Goal: Task Accomplishment & Management: Use online tool/utility

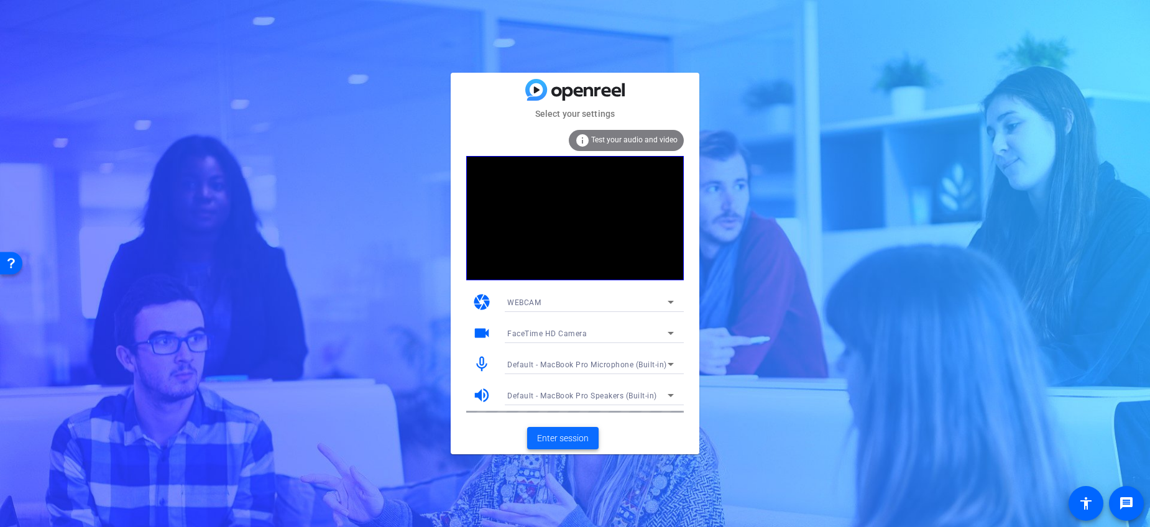
click at [570, 435] on span "Enter session" at bounding box center [563, 438] width 52 height 13
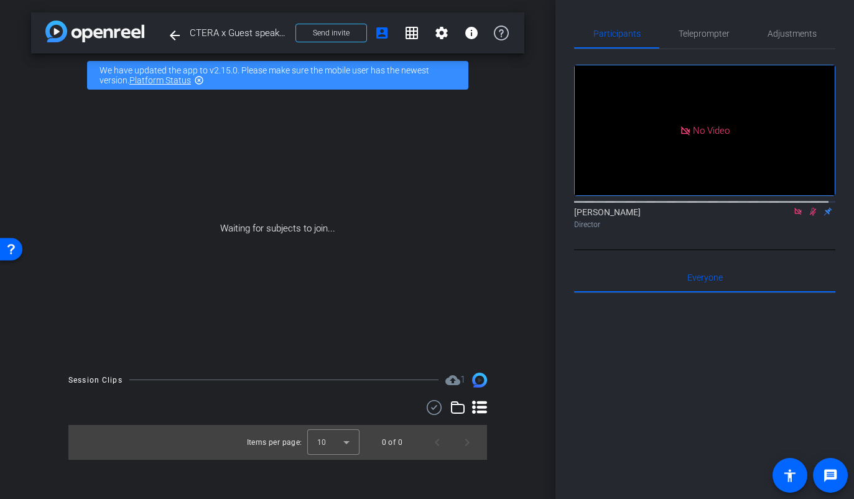
click at [810, 216] on icon at bounding box center [813, 212] width 7 height 8
click at [794, 215] on icon at bounding box center [797, 211] width 7 height 7
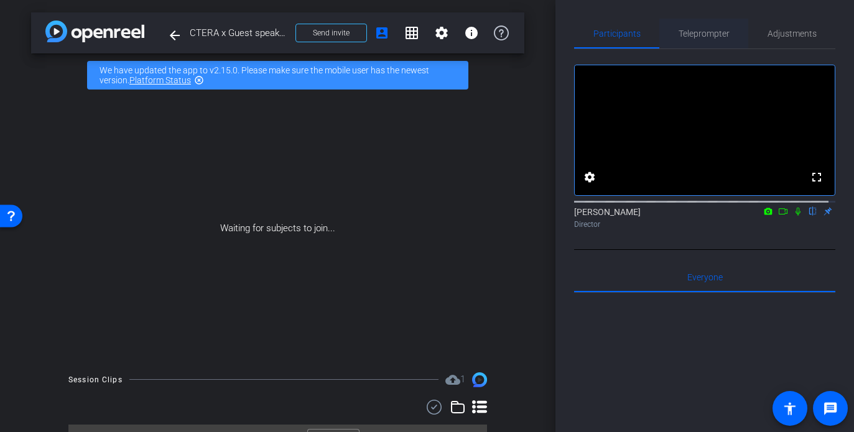
click at [719, 32] on span "Teleprompter" at bounding box center [703, 33] width 51 height 9
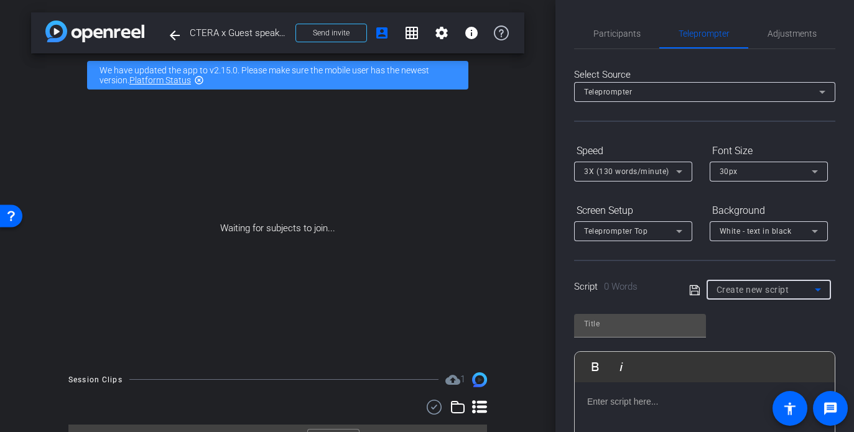
click at [737, 285] on span "Create new script" at bounding box center [752, 290] width 73 height 10
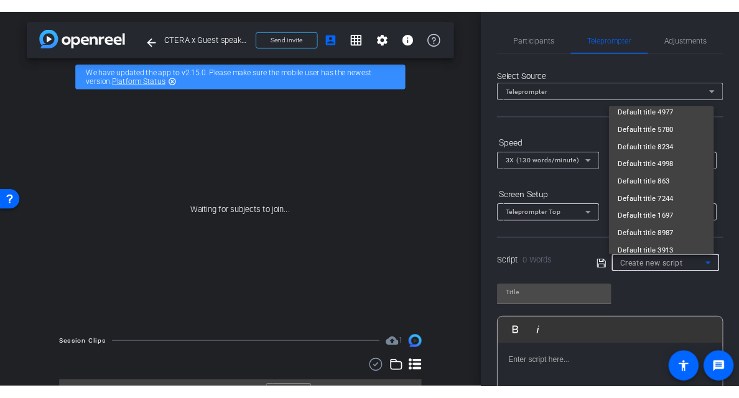
scroll to position [4455, 0]
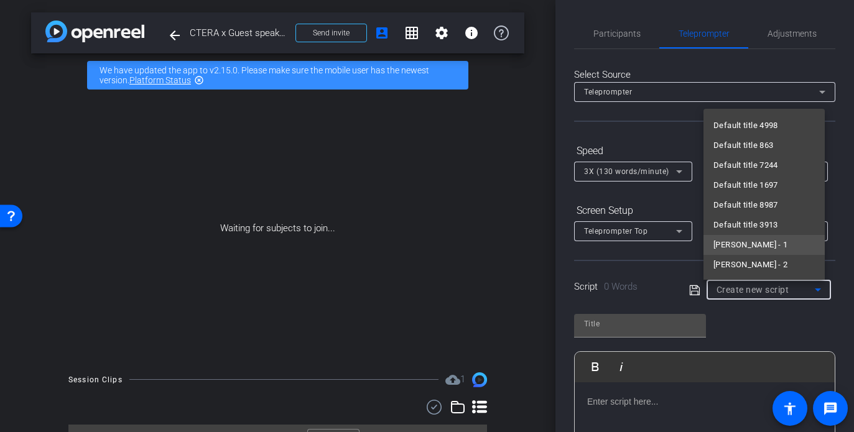
click at [762, 246] on span "[PERSON_NAME] - 1" at bounding box center [750, 245] width 74 height 15
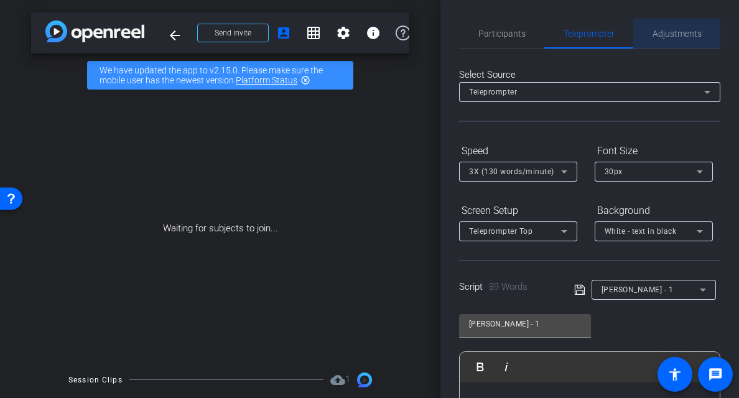
click at [688, 30] on span "Adjustments" at bounding box center [676, 33] width 49 height 9
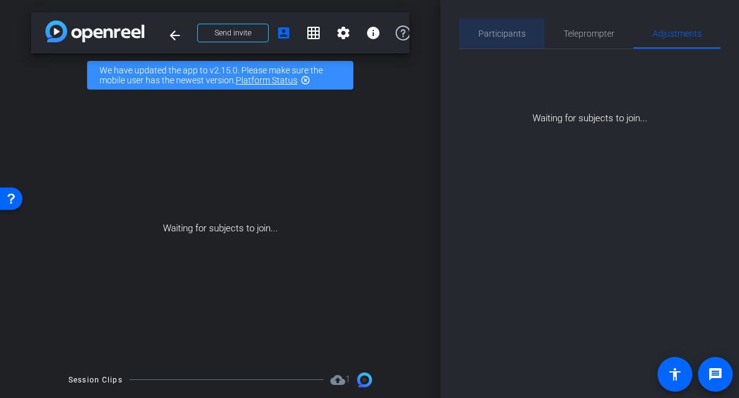
click at [522, 33] on span "Participants" at bounding box center [501, 33] width 47 height 9
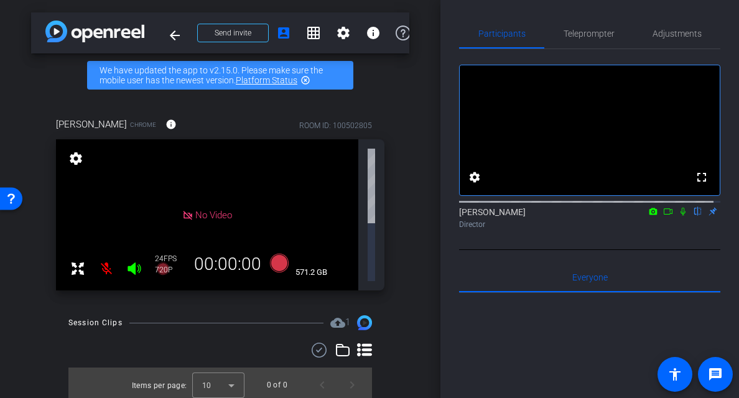
click at [415, 234] on div "arrow_back CTERA x Guest speaker @CTERA Summit - Hitachi Vantara - 20 minutes +…" at bounding box center [220, 199] width 440 height 398
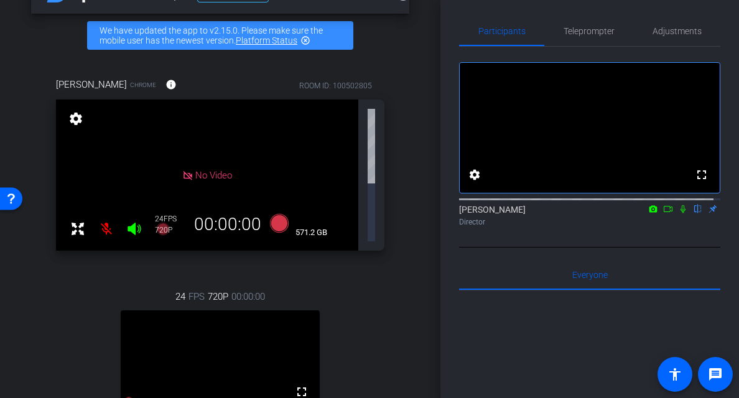
scroll to position [110, 0]
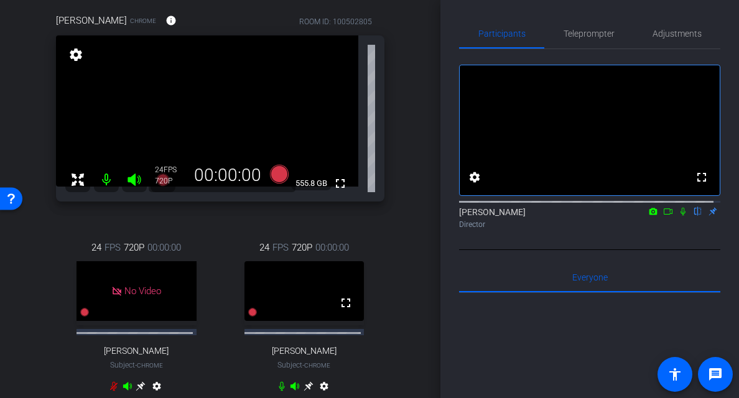
scroll to position [104, 0]
click at [702, 28] on div "Adjustments" at bounding box center [676, 34] width 87 height 30
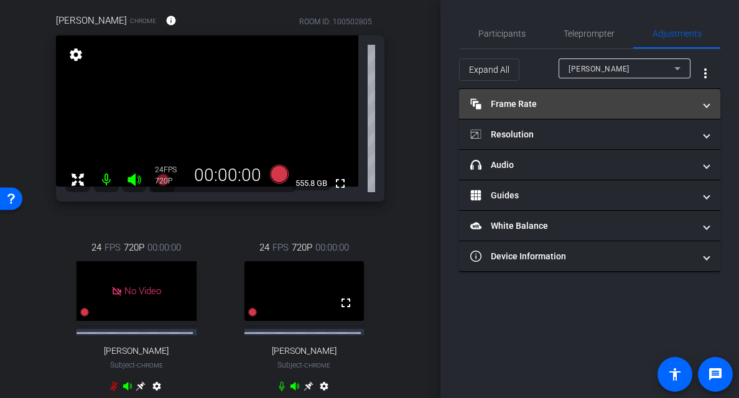
click at [572, 102] on mat-panel-title "Frame Rate Frame Rate" at bounding box center [582, 104] width 224 height 13
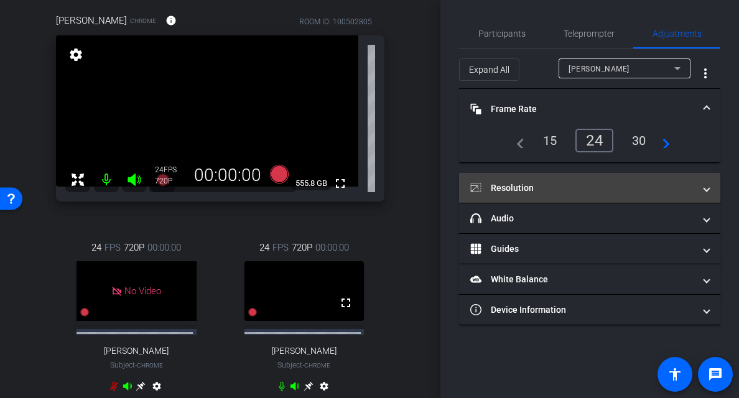
click at [558, 187] on mat-panel-title "Resolution" at bounding box center [582, 188] width 224 height 13
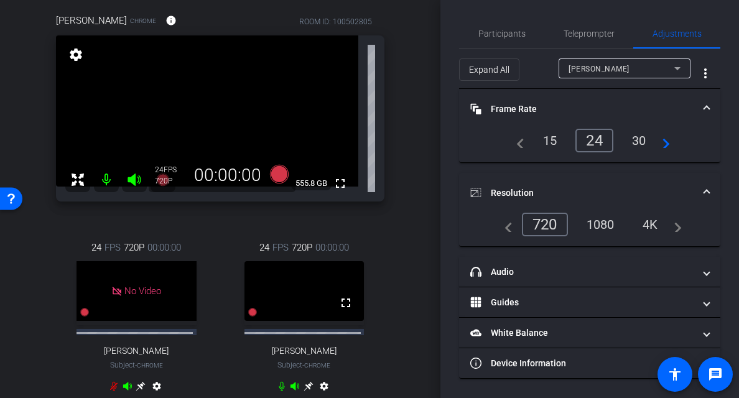
click at [599, 222] on div "1080" at bounding box center [600, 224] width 47 height 21
click at [614, 72] on span "[PERSON_NAME]" at bounding box center [598, 69] width 61 height 9
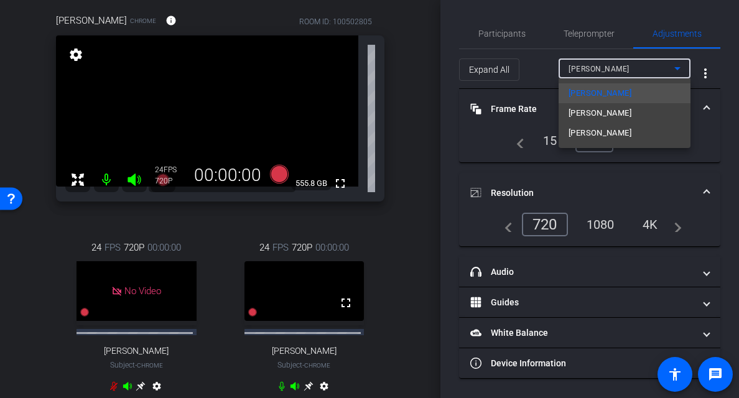
drag, startPoint x: 609, startPoint y: 106, endPoint x: 604, endPoint y: 113, distance: 8.1
click at [605, 111] on span "[PERSON_NAME]" at bounding box center [599, 113] width 63 height 15
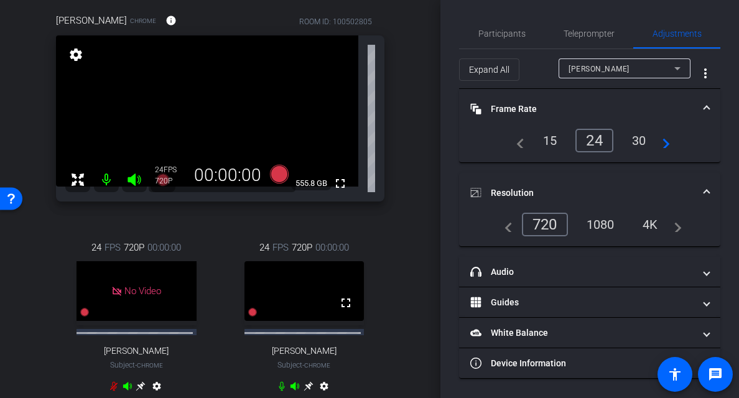
click at [606, 223] on div "1080" at bounding box center [600, 224] width 47 height 21
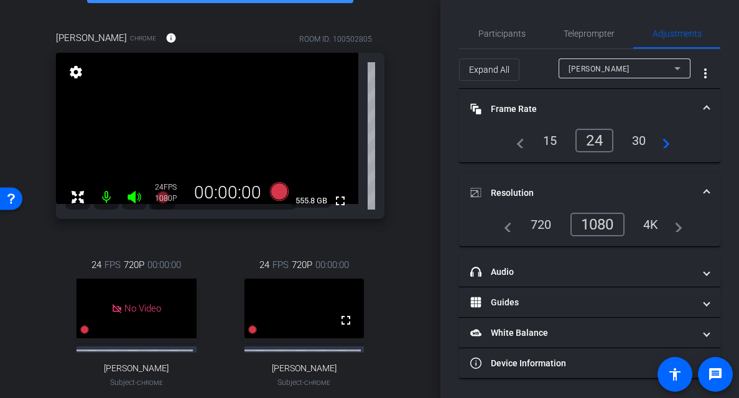
scroll to position [86, 0]
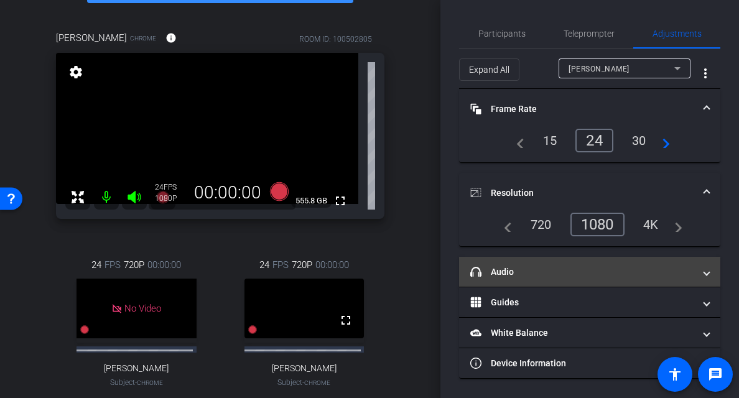
click at [598, 272] on mat-panel-title "headphone icon Audio" at bounding box center [582, 272] width 224 height 13
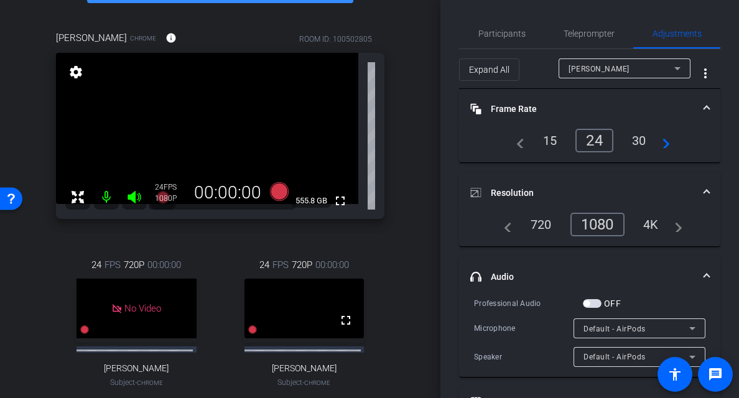
scroll to position [2, 0]
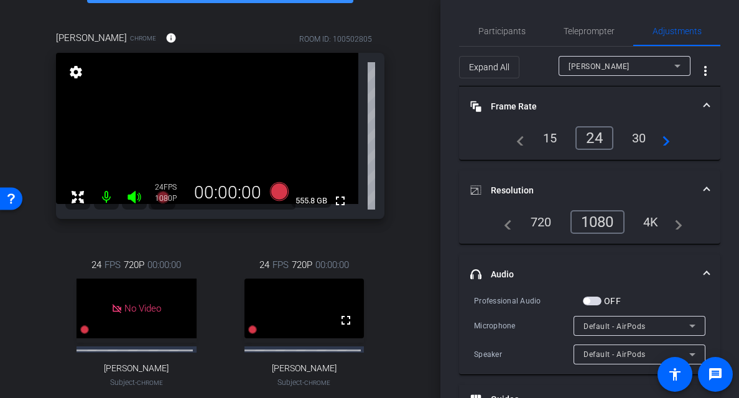
click at [423, 222] on div "arrow_back CTERA x Guest speaker @CTERA Summit - Hitachi Vantara - 20 minutes +…" at bounding box center [220, 113] width 440 height 398
click at [272, 192] on icon at bounding box center [279, 191] width 19 height 19
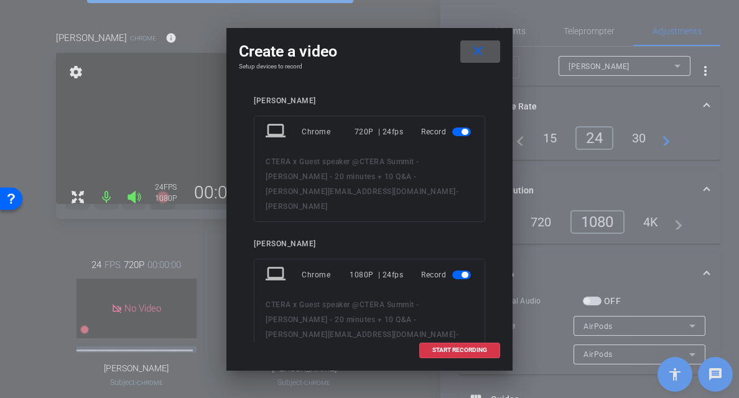
click at [453, 134] on span "button" at bounding box center [461, 131] width 19 height 9
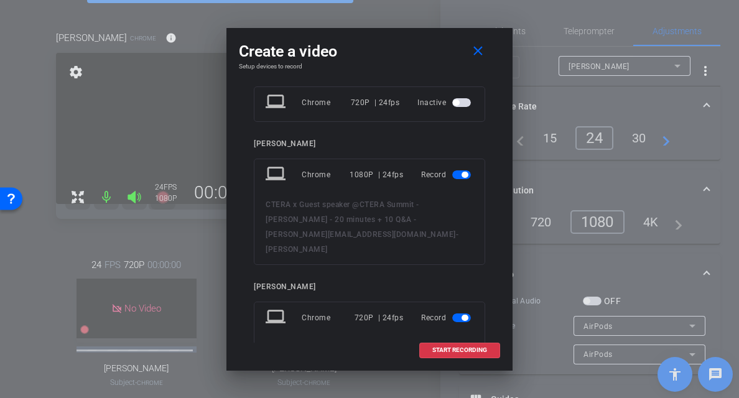
scroll to position [93, 0]
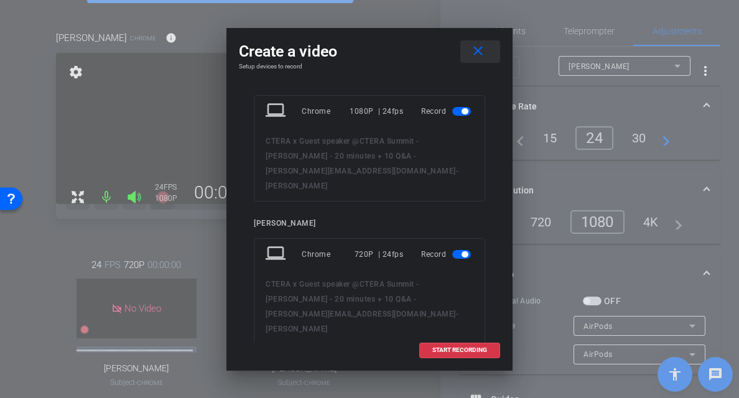
click at [476, 58] on mat-icon "close" at bounding box center [478, 52] width 16 height 16
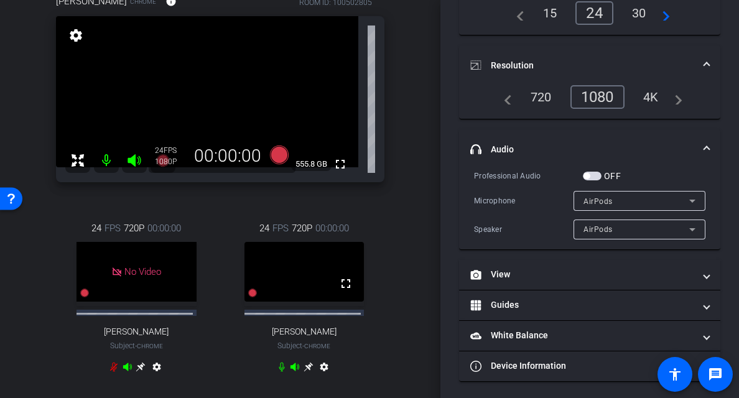
scroll to position [129, 0]
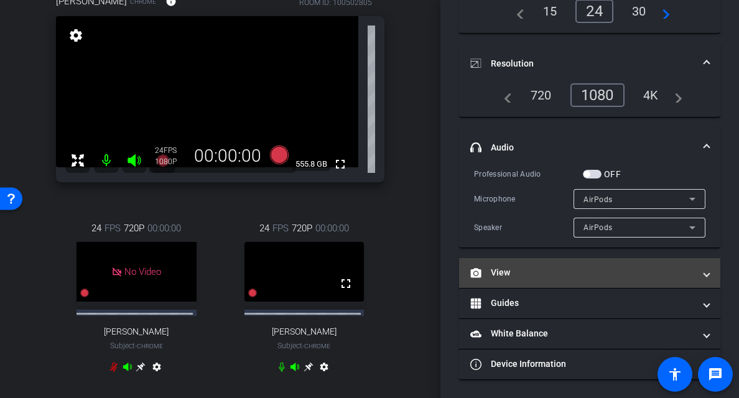
click at [530, 260] on mat-expansion-panel-header "View" at bounding box center [589, 273] width 261 height 30
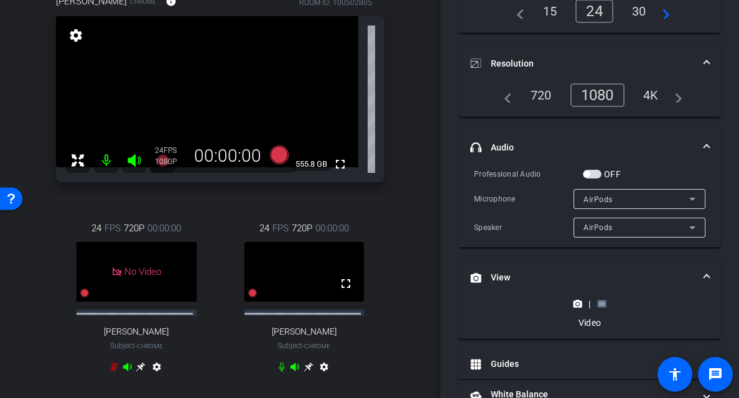
click at [598, 299] on icon at bounding box center [601, 303] width 9 height 9
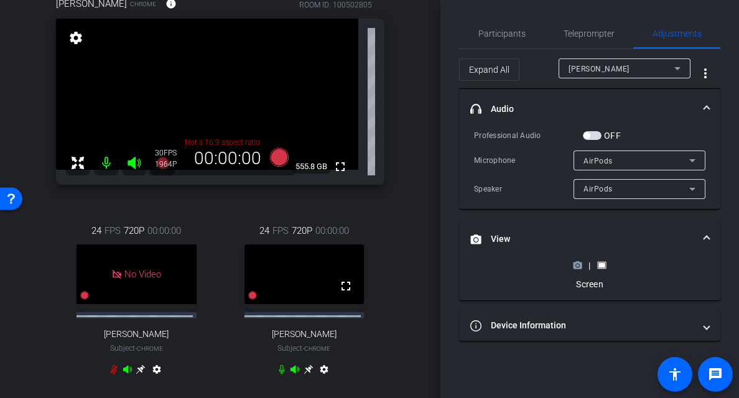
scroll to position [121, 0]
click at [576, 267] on icon at bounding box center [577, 265] width 9 height 7
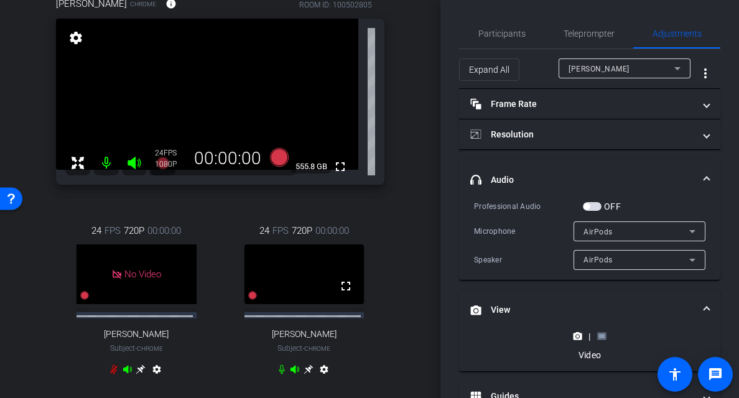
click at [598, 337] on rect at bounding box center [601, 336] width 7 height 5
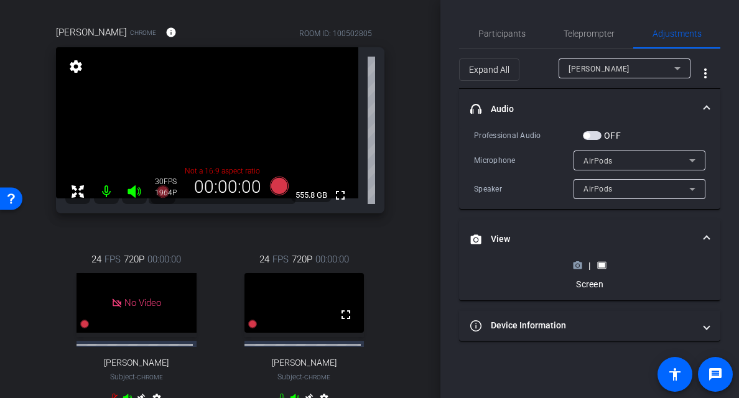
scroll to position [91, 0]
click at [580, 265] on icon at bounding box center [577, 265] width 9 height 7
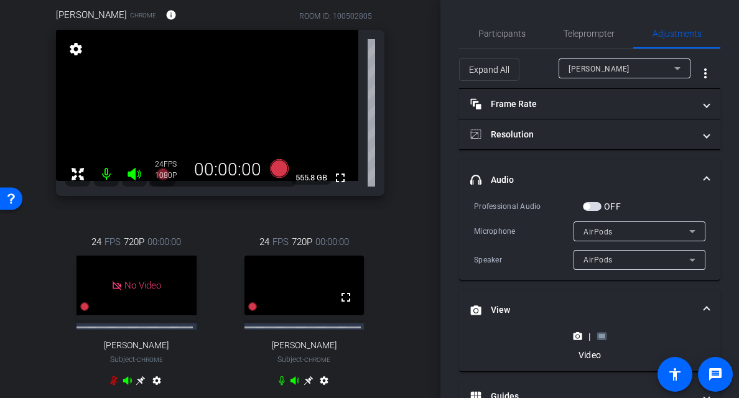
scroll to position [89, 0]
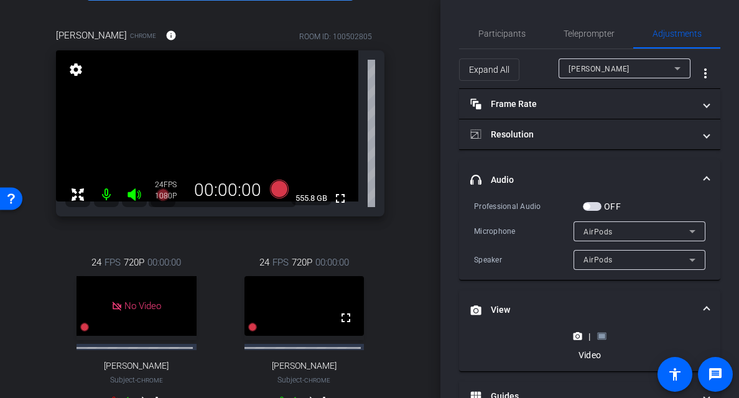
click at [601, 334] on rect at bounding box center [601, 336] width 7 height 5
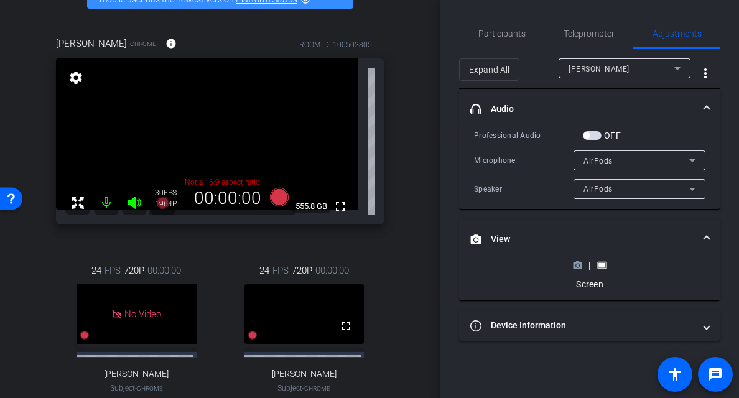
scroll to position [78, 0]
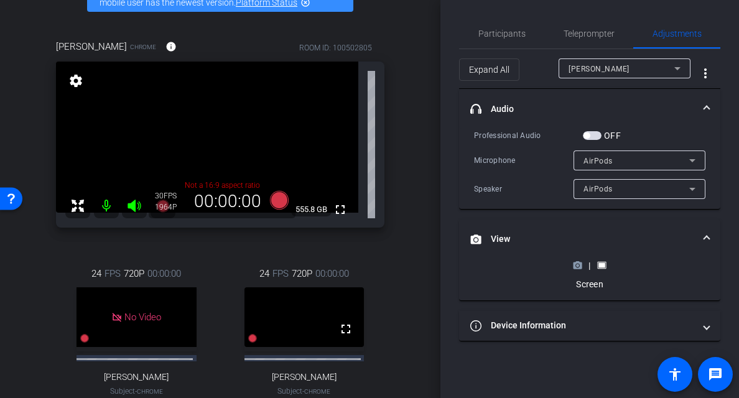
click at [576, 269] on icon at bounding box center [577, 265] width 9 height 9
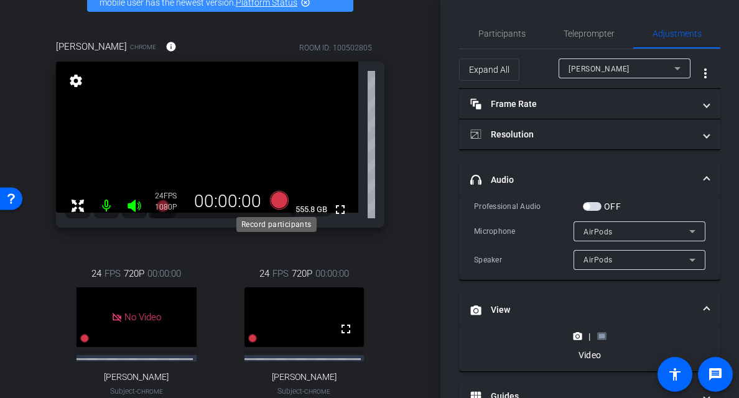
click at [275, 198] on icon at bounding box center [279, 200] width 19 height 19
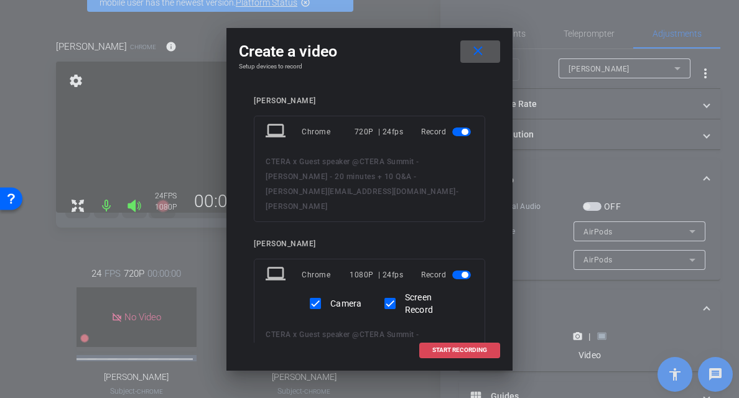
click at [450, 348] on span "START RECORDING" at bounding box center [459, 350] width 55 height 6
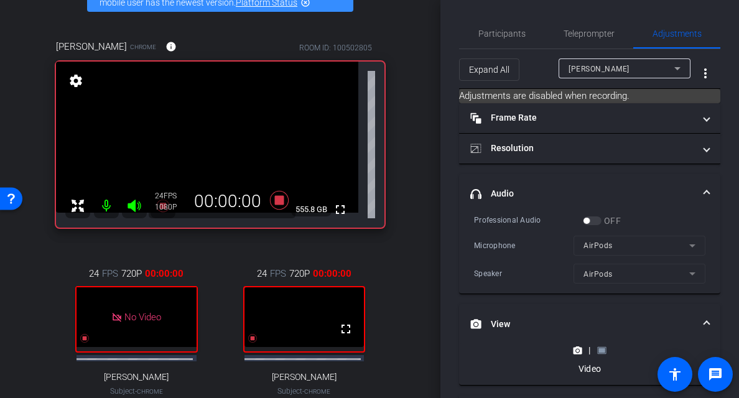
click at [598, 350] on rect at bounding box center [601, 350] width 7 height 5
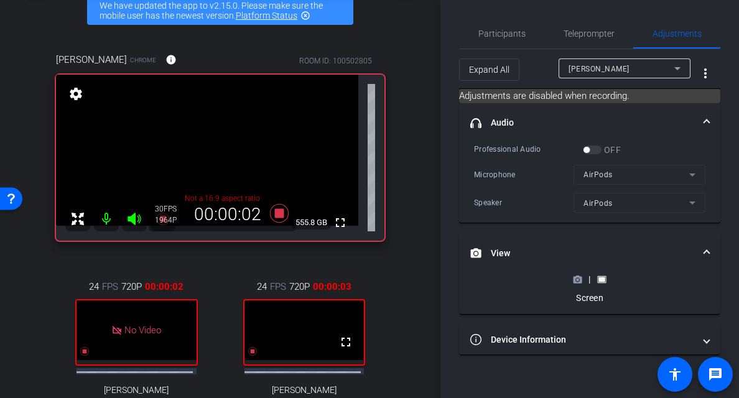
scroll to position [64, 0]
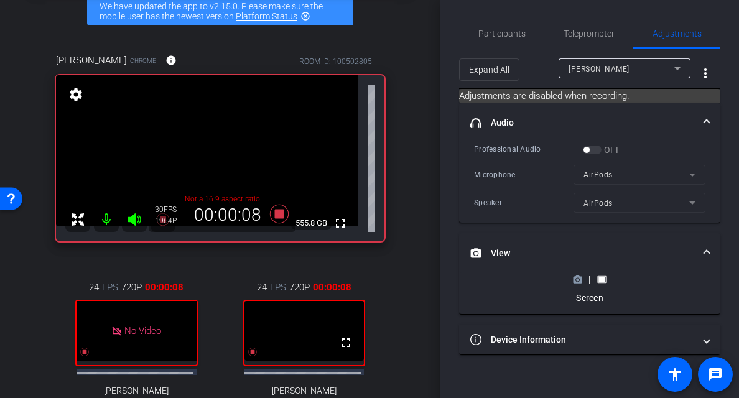
click at [579, 278] on icon at bounding box center [577, 279] width 9 height 9
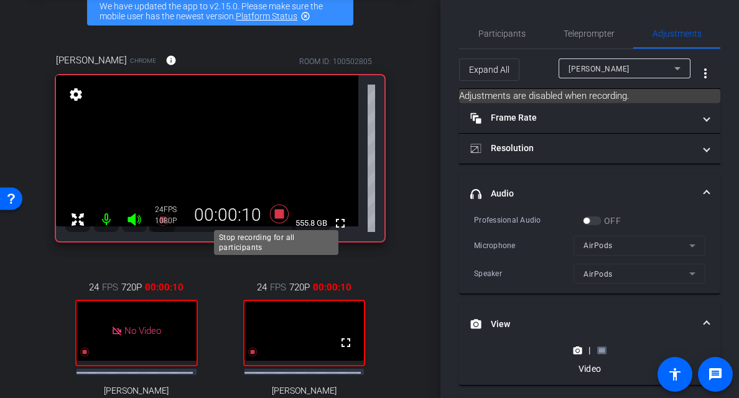
click at [277, 214] on icon at bounding box center [279, 214] width 19 height 19
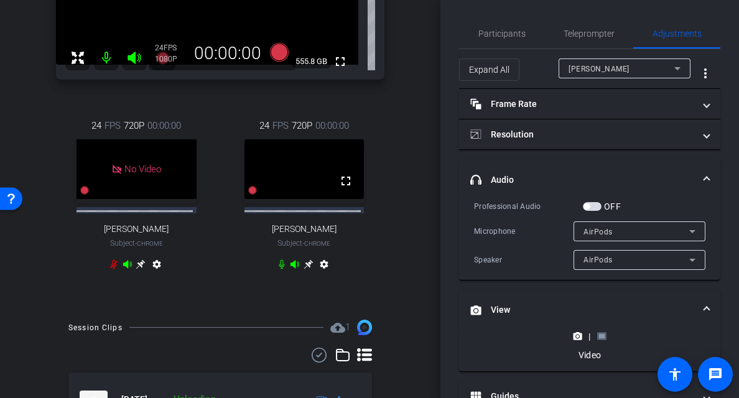
scroll to position [333, 0]
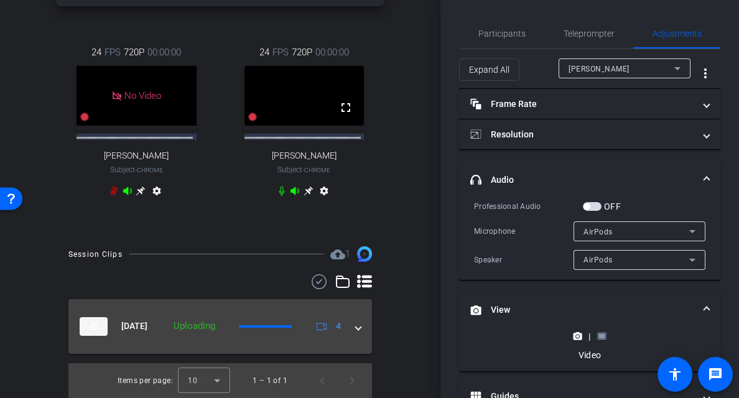
click at [355, 329] on mat-expansion-panel-header "[DATE] Uploading 4" at bounding box center [219, 326] width 303 height 55
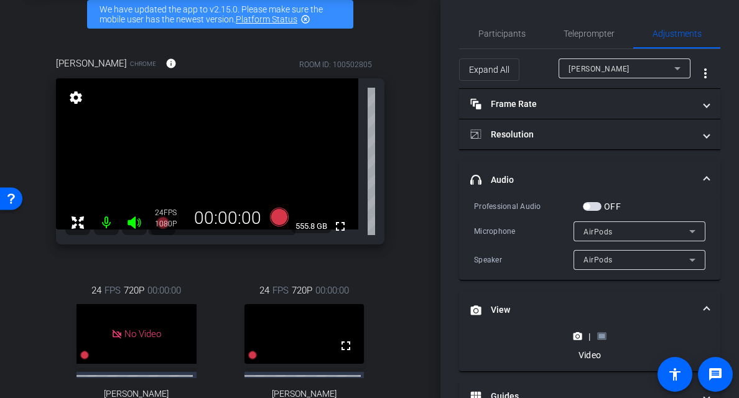
scroll to position [58, 0]
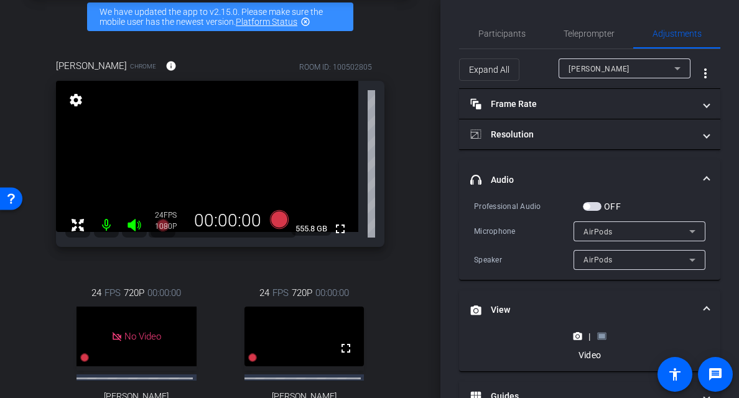
click at [599, 336] on rect at bounding box center [601, 336] width 7 height 5
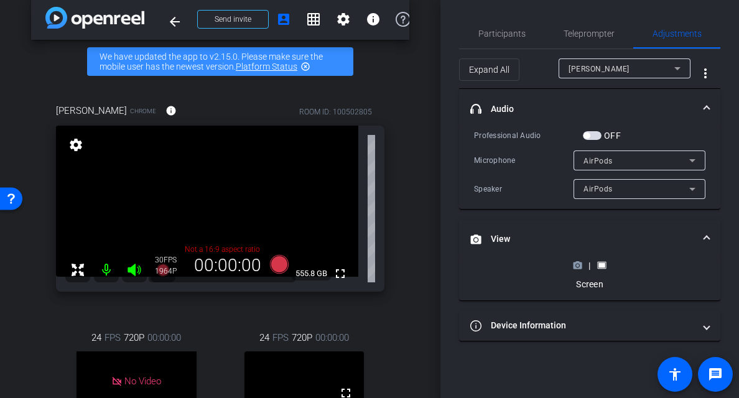
scroll to position [14, 0]
click at [575, 273] on div "| Screen" at bounding box center [588, 274] width 45 height 31
click at [581, 268] on icon at bounding box center [577, 265] width 9 height 7
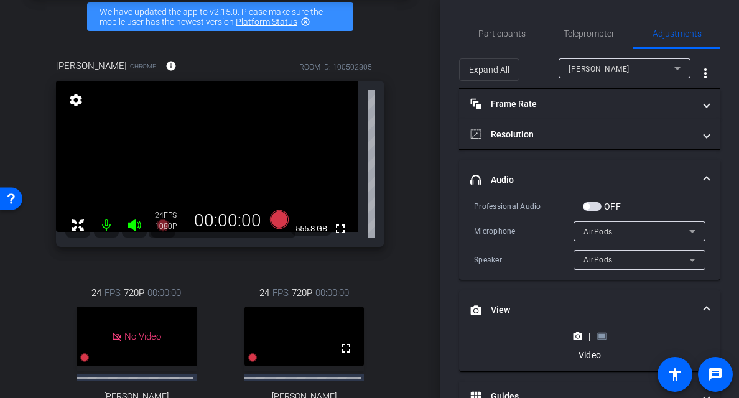
scroll to position [56, 0]
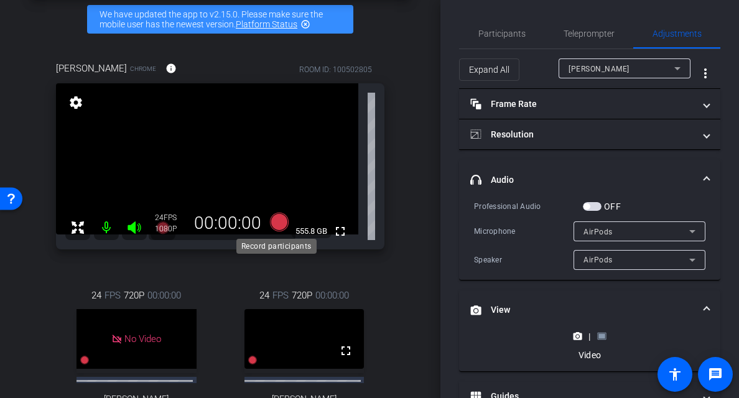
click at [275, 222] on icon at bounding box center [279, 222] width 19 height 19
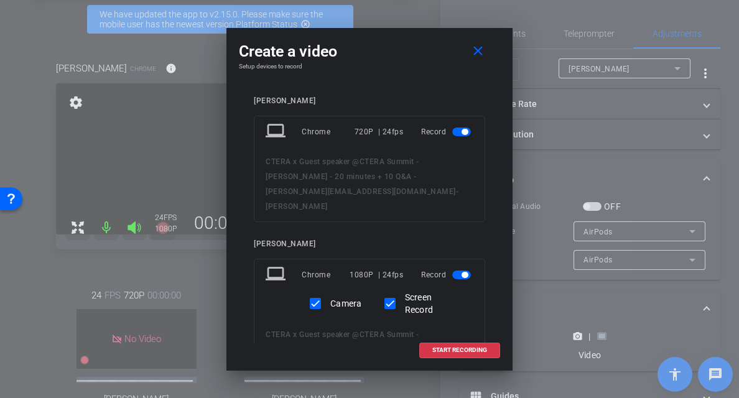
click at [461, 134] on span "button" at bounding box center [464, 132] width 6 height 6
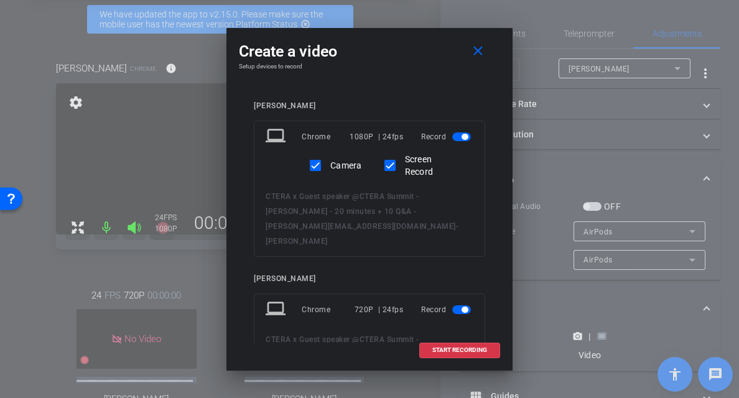
scroll to position [196, 0]
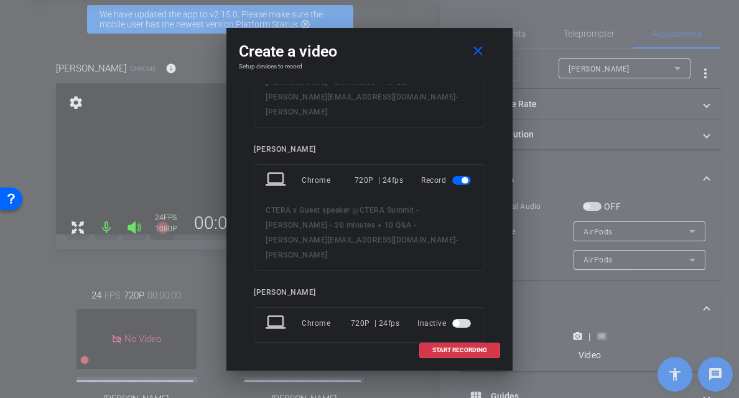
click at [457, 173] on mat-slide-toggle at bounding box center [462, 180] width 21 height 15
click at [461, 177] on span "button" at bounding box center [464, 180] width 6 height 6
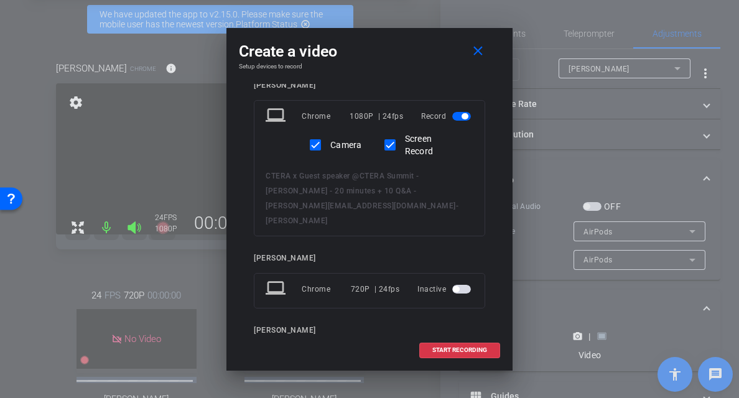
scroll to position [88, 0]
click at [456, 347] on span "START RECORDING" at bounding box center [459, 350] width 55 height 6
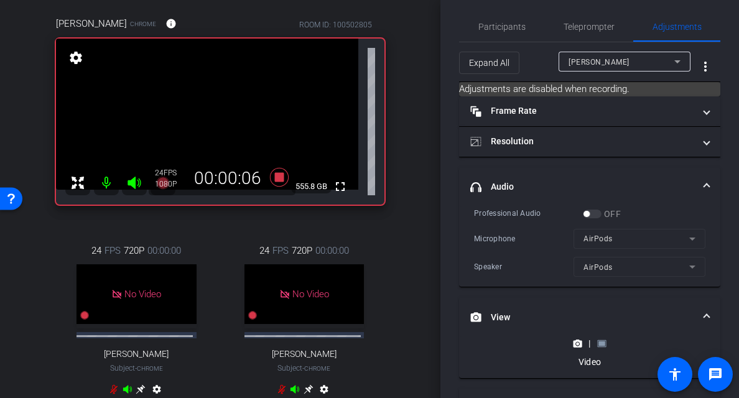
scroll to position [17, 0]
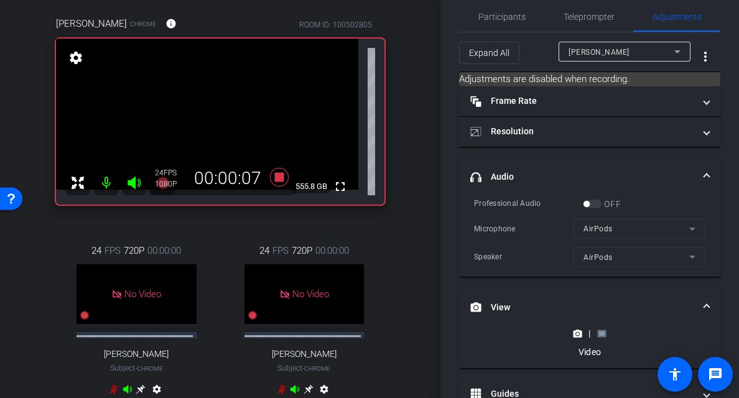
click at [601, 336] on icon at bounding box center [601, 333] width 9 height 7
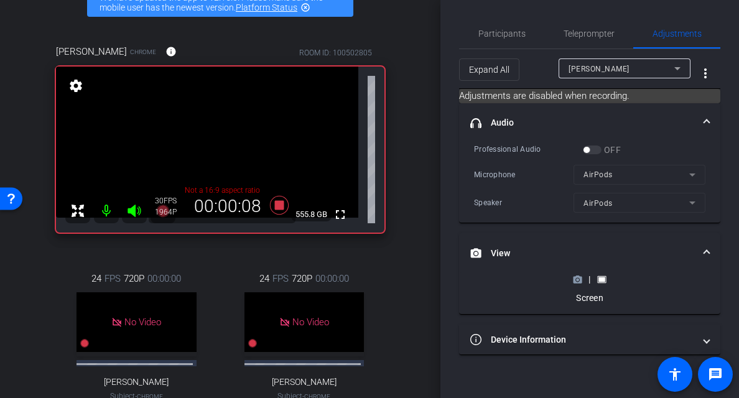
scroll to position [56, 0]
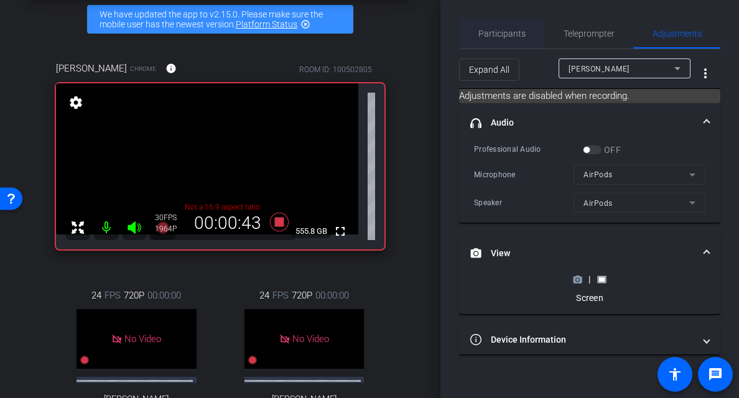
click at [510, 37] on span "Participants" at bounding box center [501, 33] width 47 height 9
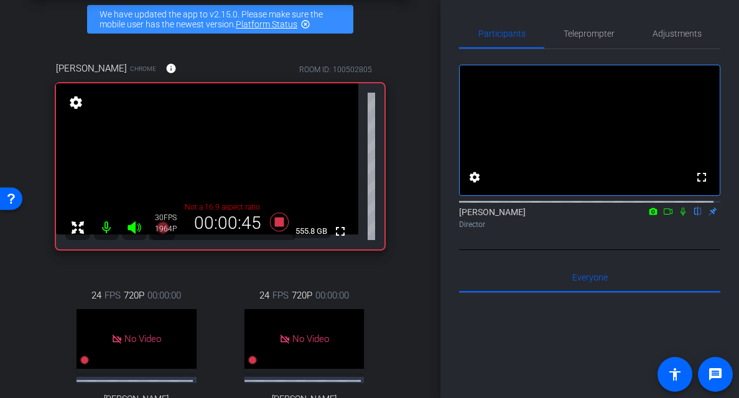
click at [678, 216] on icon at bounding box center [683, 211] width 10 height 9
click at [663, 216] on icon at bounding box center [668, 211] width 10 height 9
click at [661, 29] on span "Adjustments" at bounding box center [676, 33] width 49 height 9
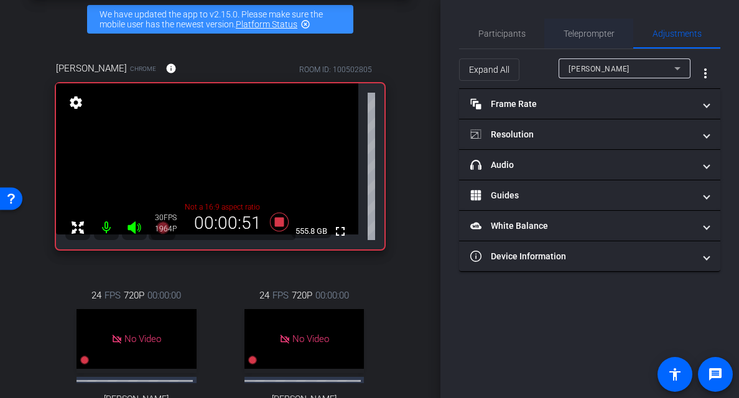
click at [598, 30] on span "Teleprompter" at bounding box center [588, 33] width 51 height 9
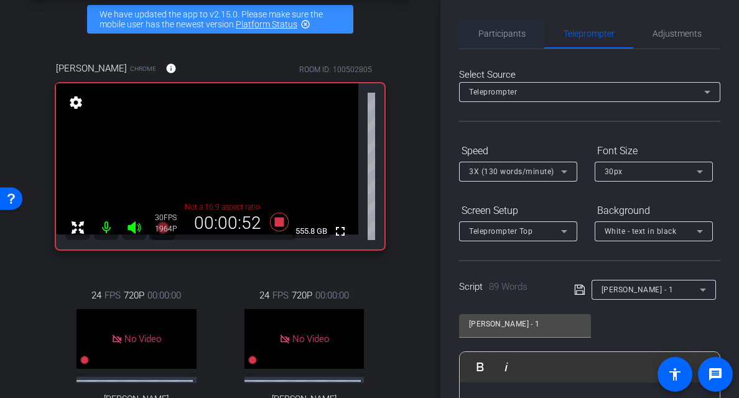
click at [492, 27] on span "Participants" at bounding box center [501, 34] width 47 height 30
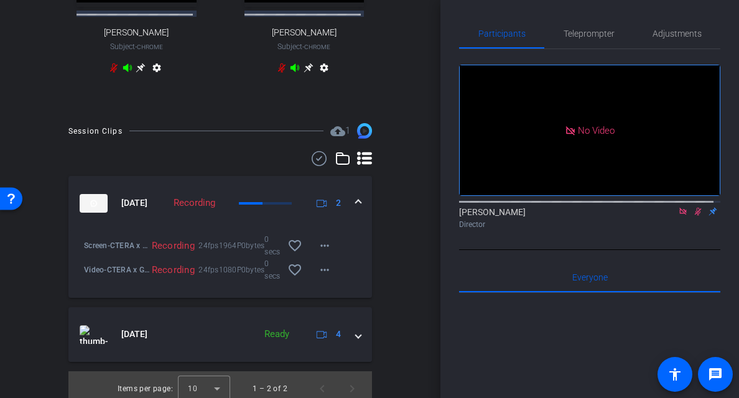
scroll to position [432, 0]
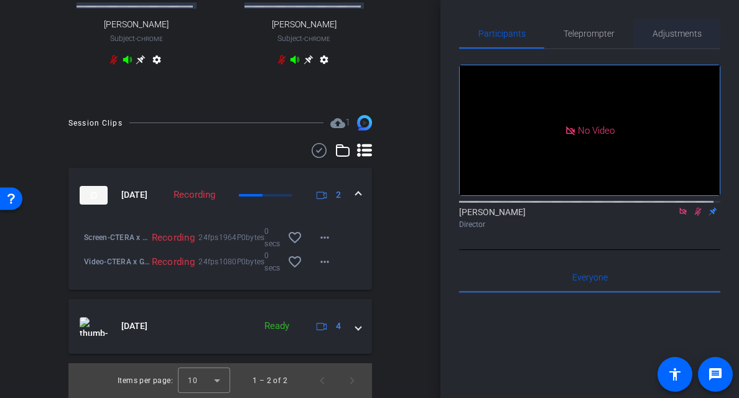
click at [673, 36] on span "Adjustments" at bounding box center [676, 33] width 49 height 9
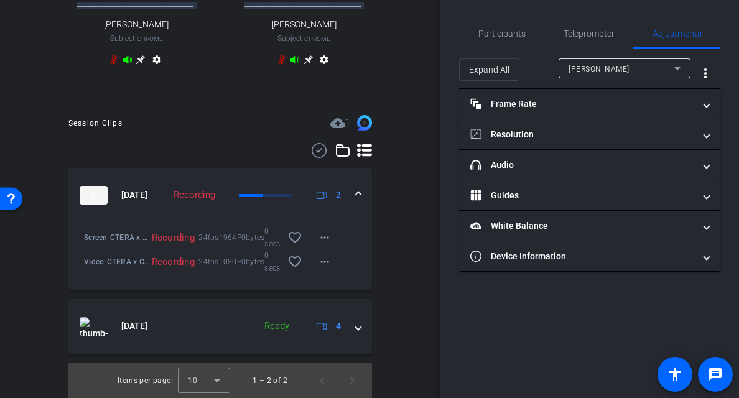
click at [593, 68] on span "[PERSON_NAME]" at bounding box center [598, 69] width 61 height 9
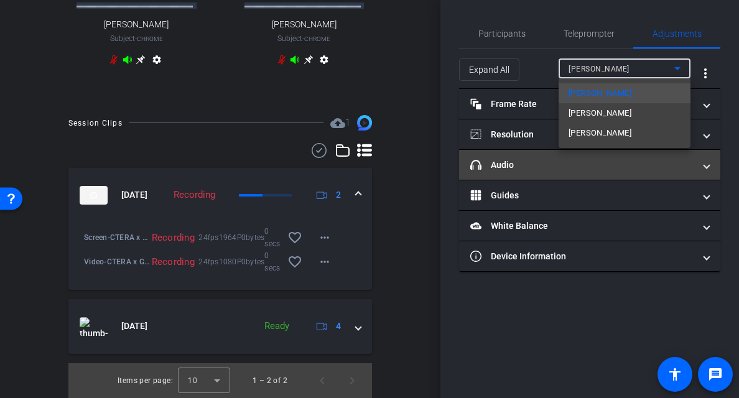
click at [591, 114] on span "[PERSON_NAME]" at bounding box center [599, 113] width 63 height 15
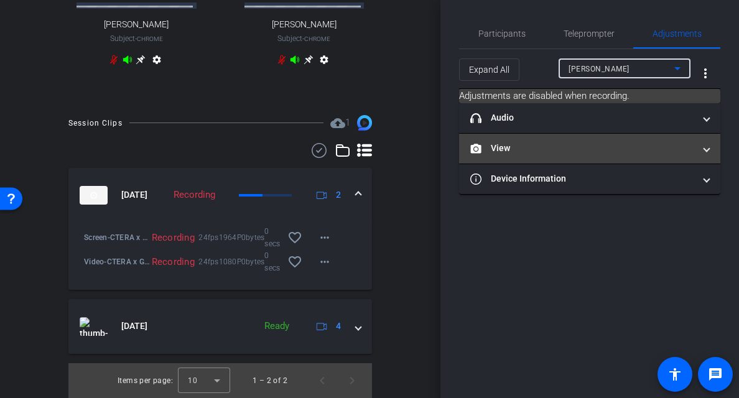
click at [581, 151] on mat-panel-title "View" at bounding box center [582, 148] width 224 height 13
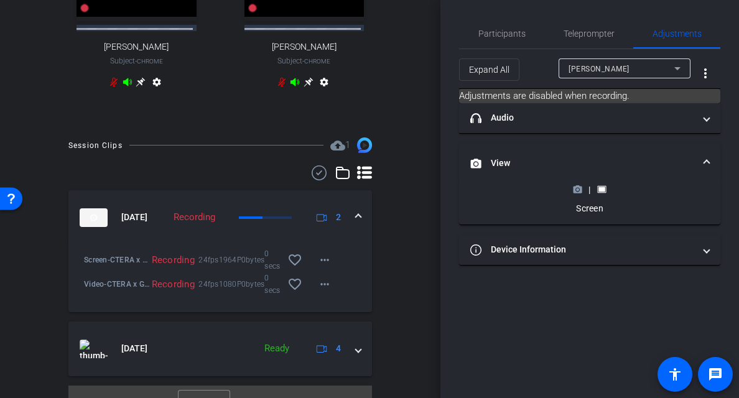
scroll to position [0, 0]
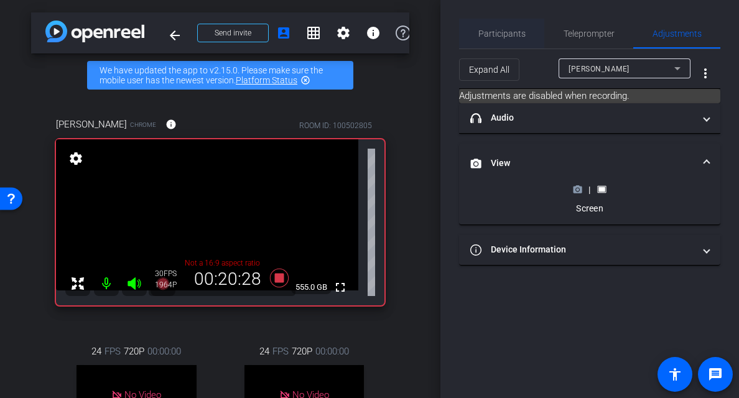
click at [489, 29] on span "Participants" at bounding box center [501, 33] width 47 height 9
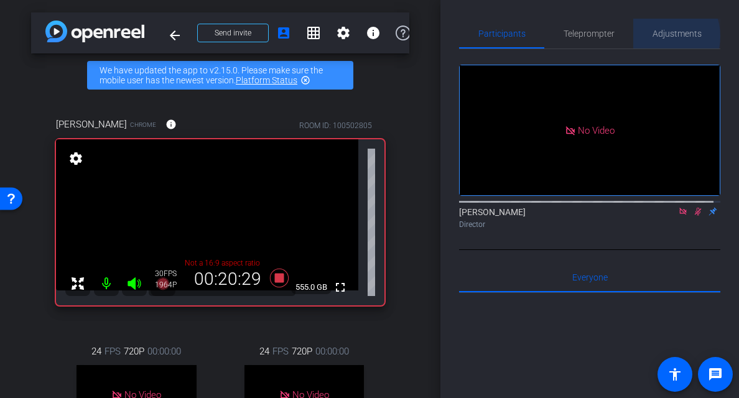
click at [654, 35] on span "Adjustments" at bounding box center [676, 33] width 49 height 9
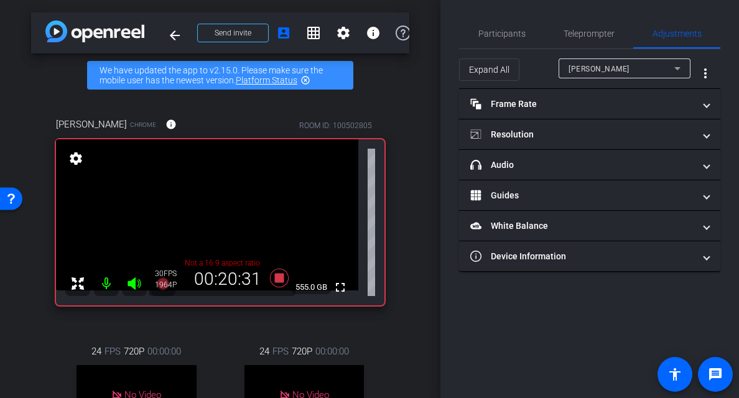
click at [626, 67] on div "[PERSON_NAME]" at bounding box center [621, 69] width 106 height 16
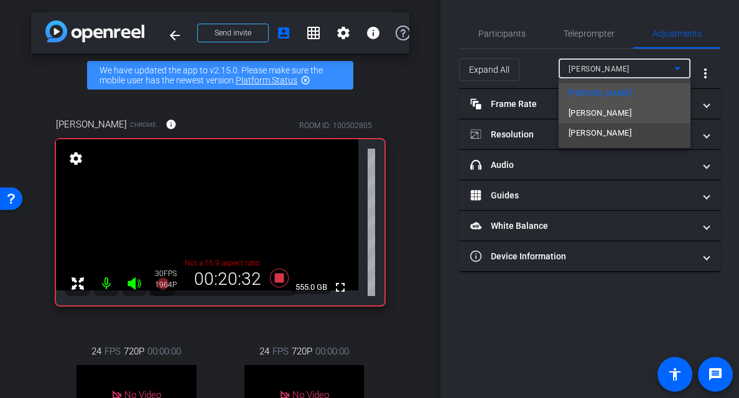
click at [614, 114] on span "[PERSON_NAME]" at bounding box center [599, 113] width 63 height 15
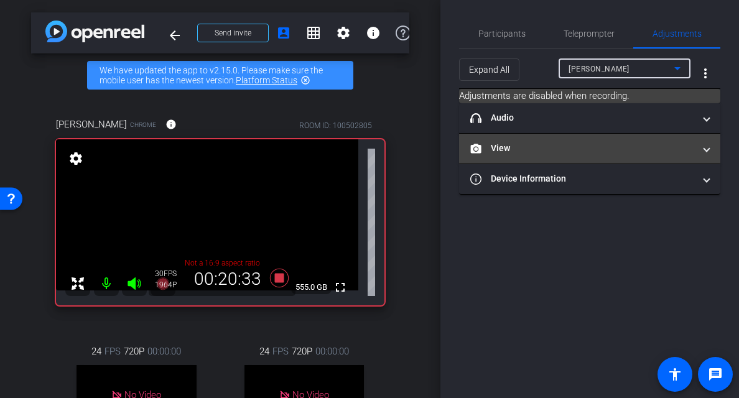
click at [587, 153] on mat-panel-title "View" at bounding box center [582, 148] width 224 height 13
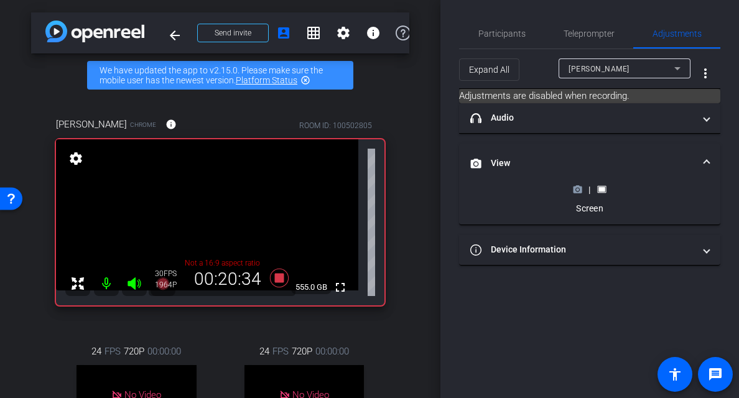
click at [576, 190] on icon at bounding box center [577, 189] width 9 height 9
click at [504, 29] on span "Participants" at bounding box center [501, 33] width 47 height 9
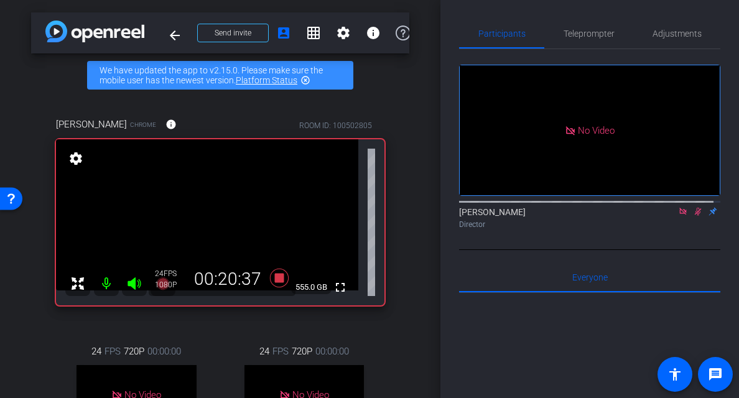
click at [693, 207] on icon at bounding box center [698, 211] width 10 height 9
click at [679, 208] on icon at bounding box center [682, 211] width 7 height 7
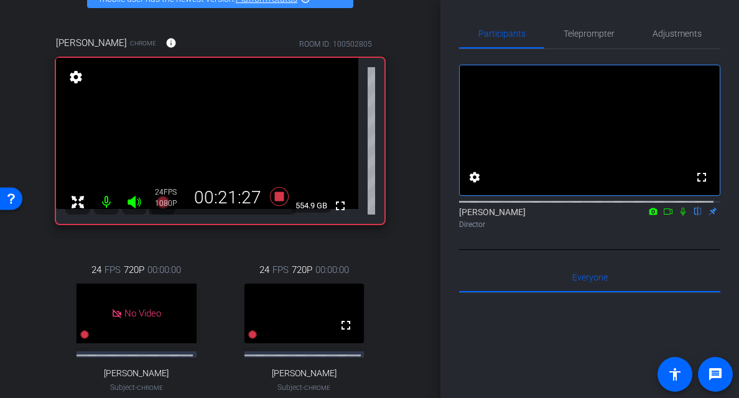
scroll to position [81, 0]
click at [607, 29] on span "Teleprompter" at bounding box center [588, 33] width 51 height 9
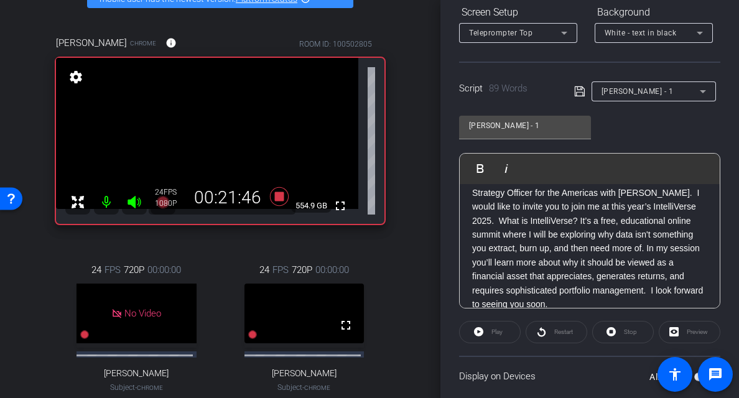
scroll to position [40, 0]
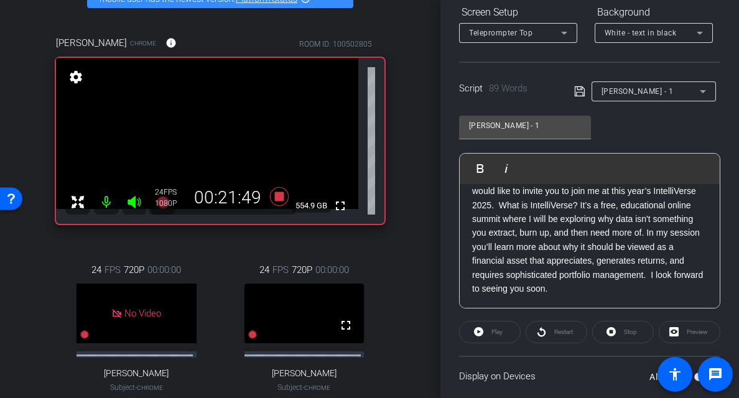
click at [545, 202] on p "Hi, I’m [PERSON_NAME], currently the Chief Technology Strategy Officer for the …" at bounding box center [589, 226] width 235 height 139
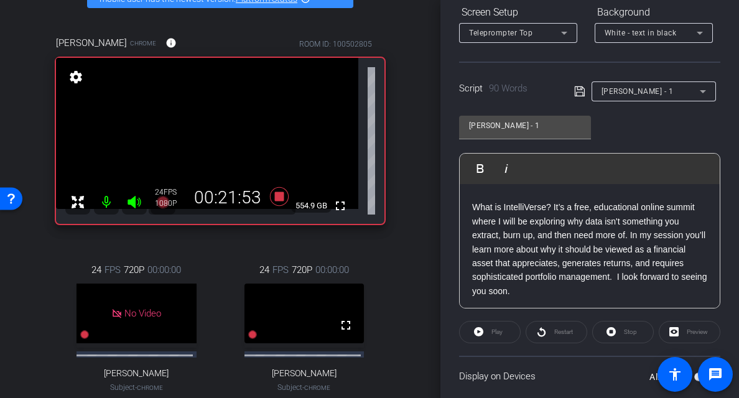
scroll to position [68, 0]
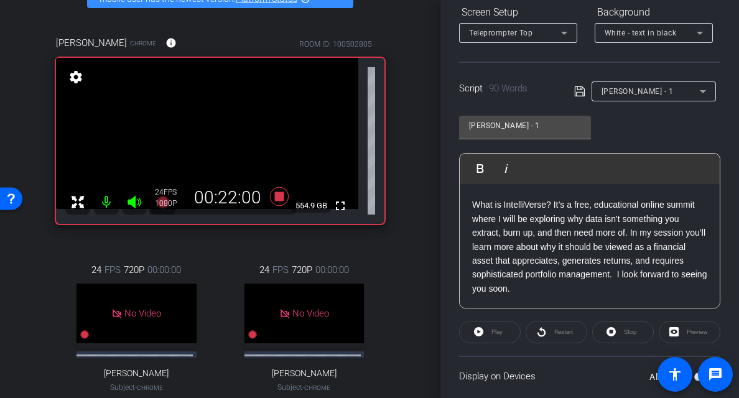
click at [634, 233] on p "What is IntelliVerse? It’s a free, educational online summit where I will be ex…" at bounding box center [589, 247] width 235 height 98
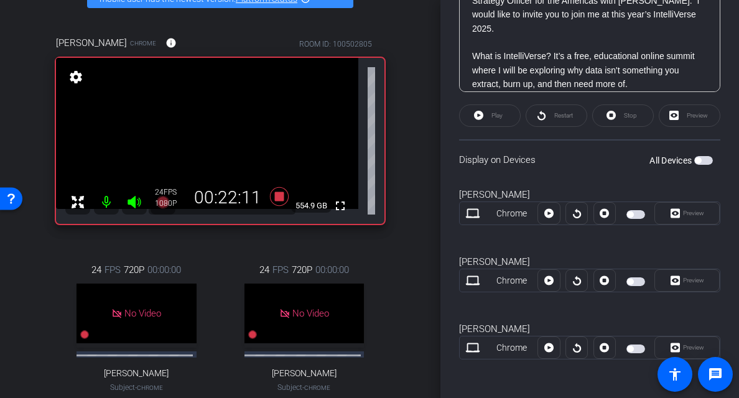
scroll to position [416, 0]
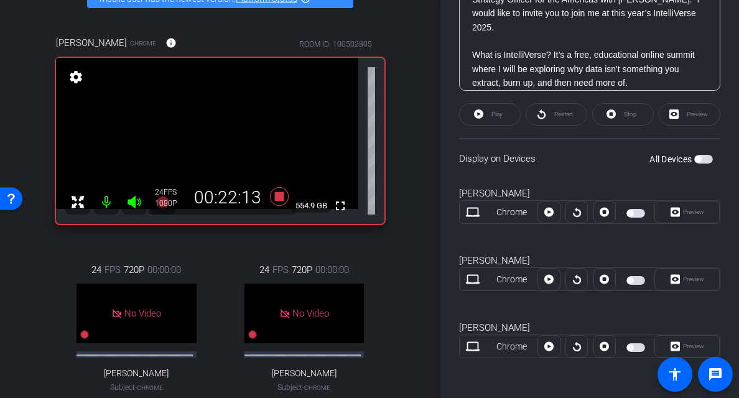
click at [695, 158] on span "button" at bounding box center [698, 159] width 6 height 6
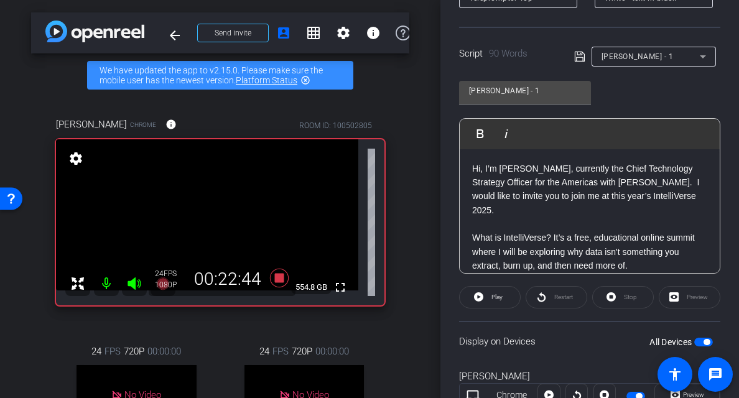
scroll to position [247, 0]
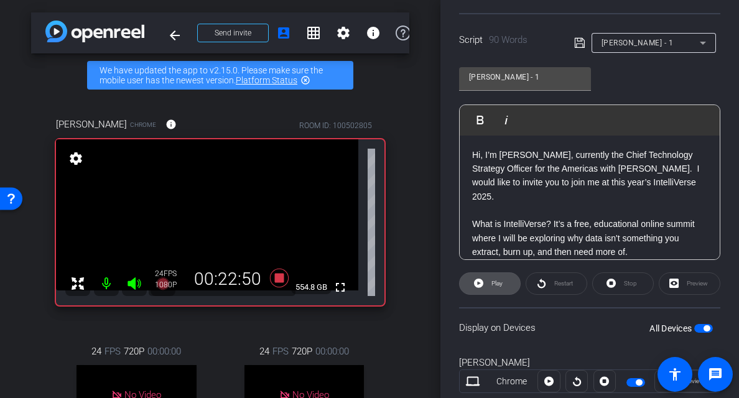
click at [477, 284] on icon at bounding box center [478, 283] width 9 height 16
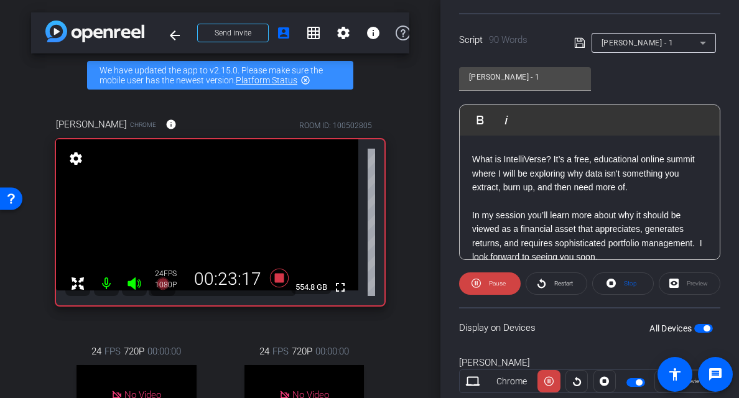
scroll to position [64, 0]
click at [476, 282] on icon at bounding box center [475, 283] width 9 height 9
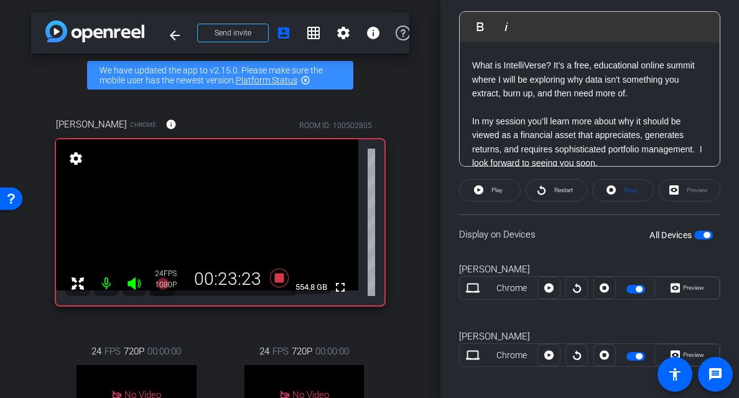
scroll to position [65, 0]
click at [647, 113] on p at bounding box center [589, 108] width 235 height 14
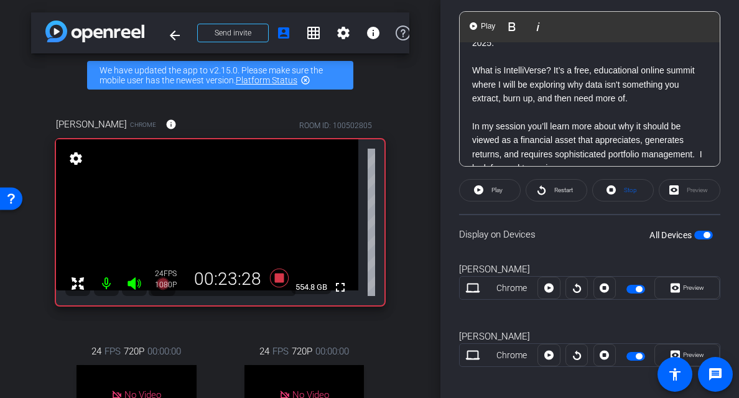
scroll to position [60, 0]
click at [669, 190] on div "Preview" at bounding box center [689, 190] width 62 height 22
click at [668, 190] on div "Preview" at bounding box center [689, 190] width 62 height 22
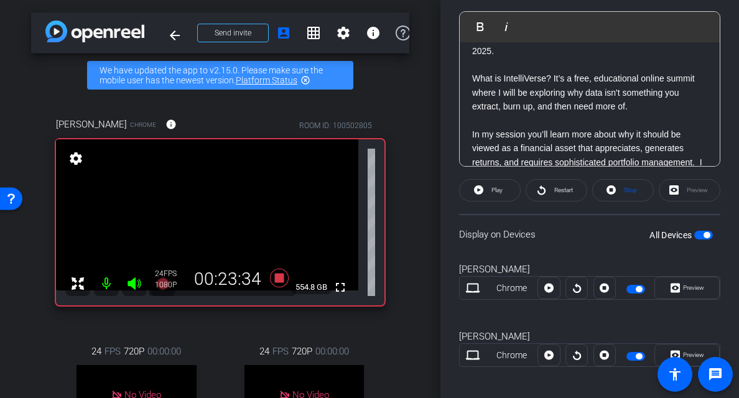
scroll to position [52, 0]
click at [650, 98] on p "What is IntelliVerse? It’s a free, educational online summit where I will be ex…" at bounding box center [589, 93] width 235 height 42
click at [609, 191] on icon at bounding box center [610, 189] width 9 height 9
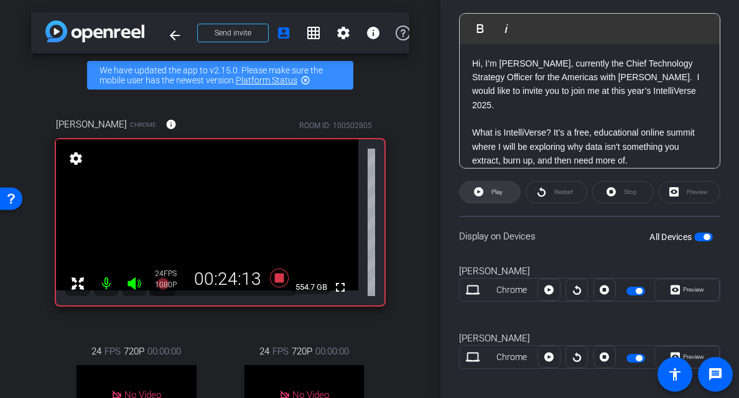
scroll to position [335, 0]
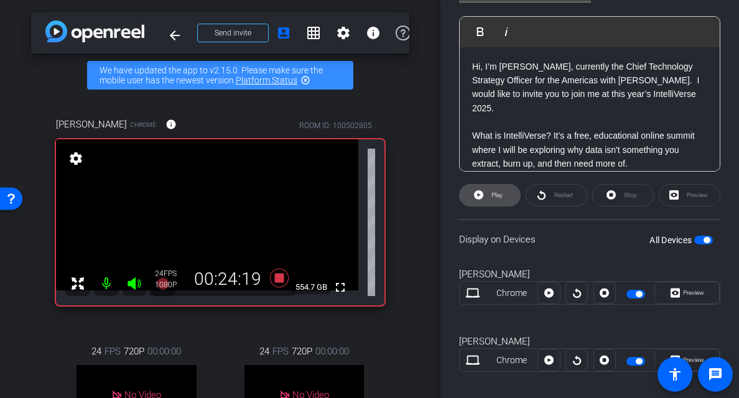
click at [478, 195] on icon at bounding box center [478, 195] width 9 height 16
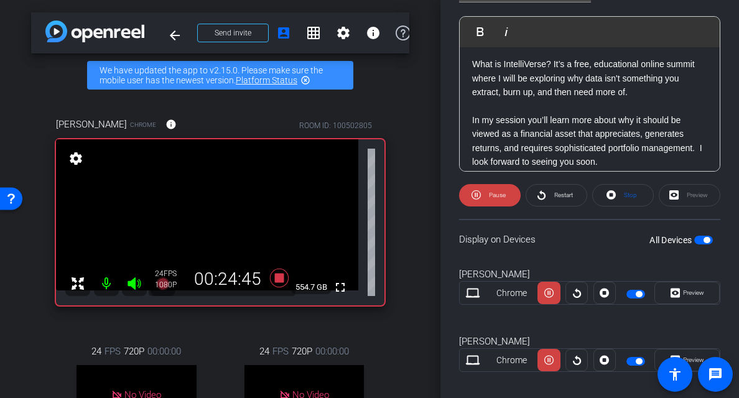
scroll to position [79, 0]
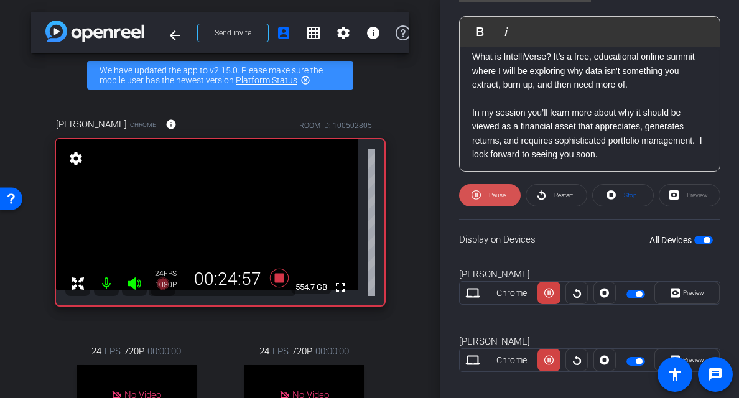
click at [476, 193] on icon at bounding box center [475, 195] width 9 height 16
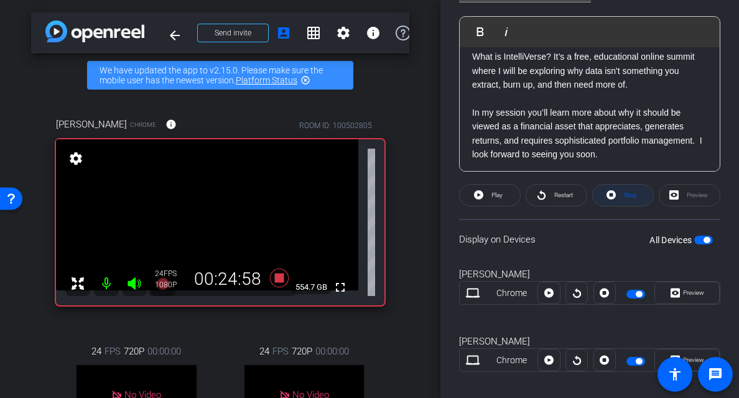
click at [624, 196] on span "Stop" at bounding box center [630, 195] width 13 height 7
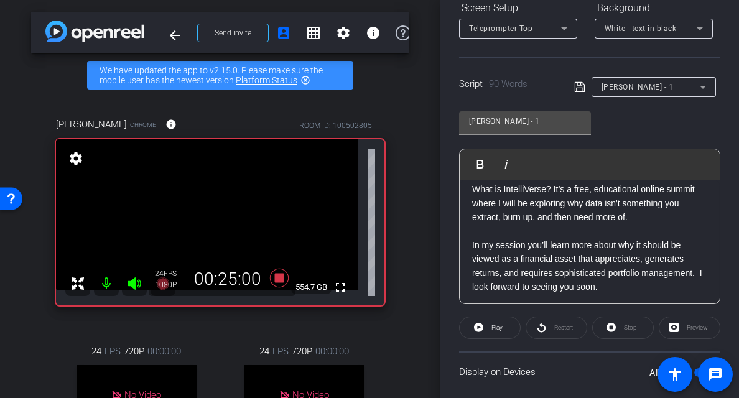
scroll to position [0, 0]
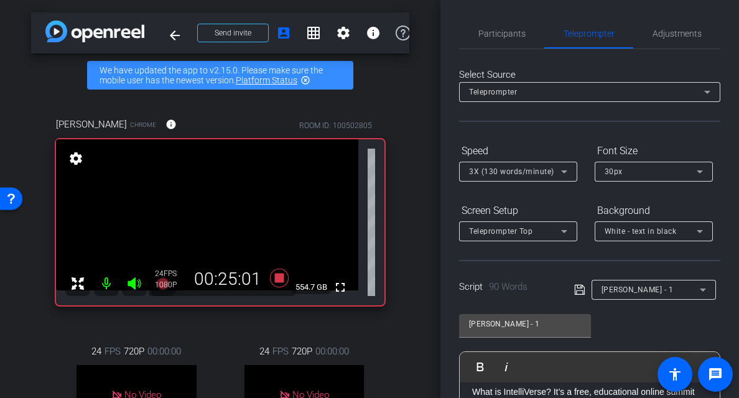
click at [504, 173] on span "3X (130 words/minute)" at bounding box center [511, 171] width 85 height 9
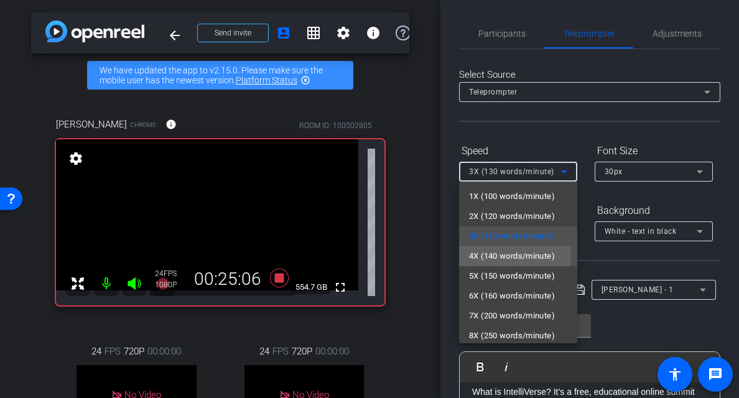
click at [496, 256] on span "4X (140 words/minute)" at bounding box center [512, 256] width 86 height 15
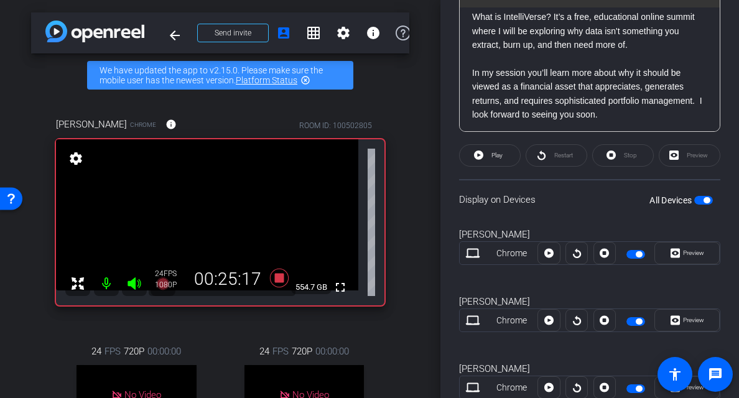
scroll to position [314, 0]
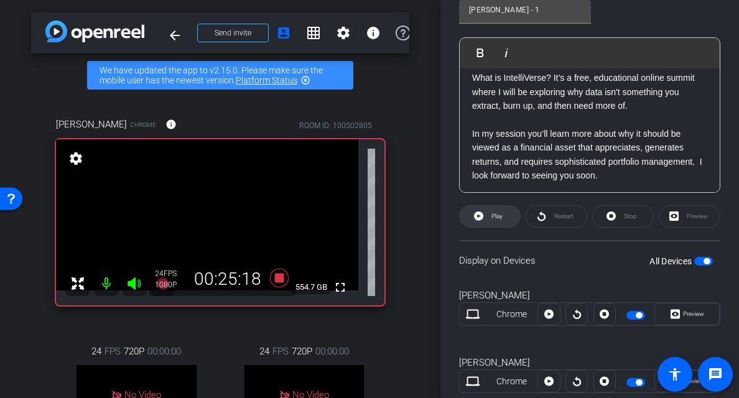
click at [475, 221] on icon at bounding box center [478, 216] width 9 height 16
click at [472, 219] on icon at bounding box center [475, 215] width 9 height 9
click at [612, 219] on span at bounding box center [623, 216] width 60 height 30
click at [474, 217] on icon at bounding box center [478, 215] width 9 height 9
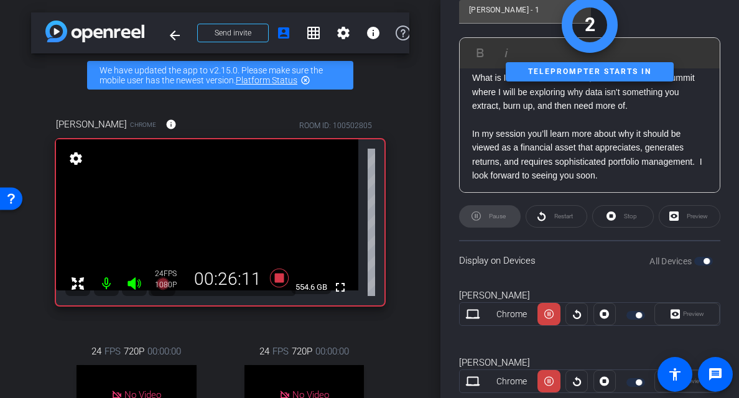
scroll to position [312, 0]
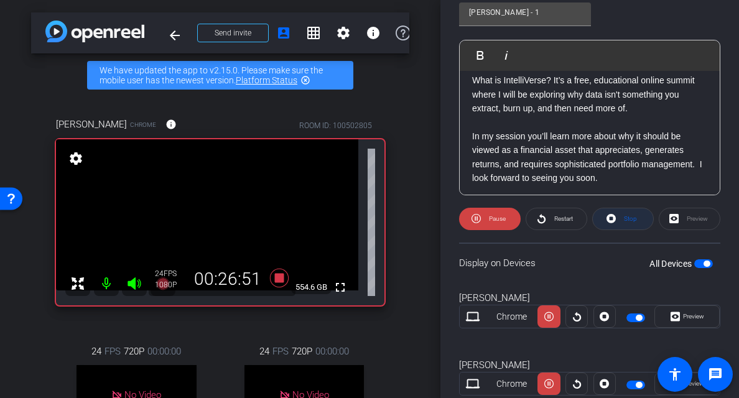
click at [606, 219] on icon at bounding box center [610, 219] width 9 height 16
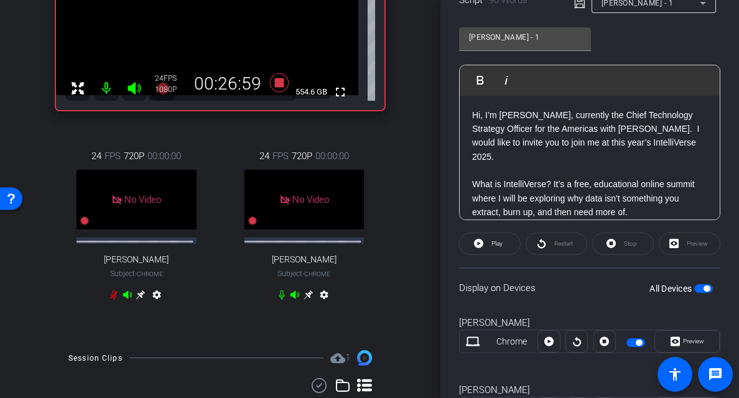
scroll to position [218, 0]
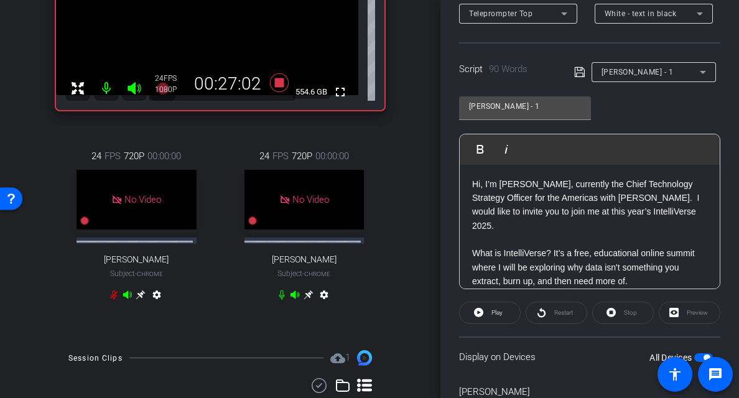
click at [649, 68] on span "[PERSON_NAME] - 1" at bounding box center [637, 72] width 72 height 9
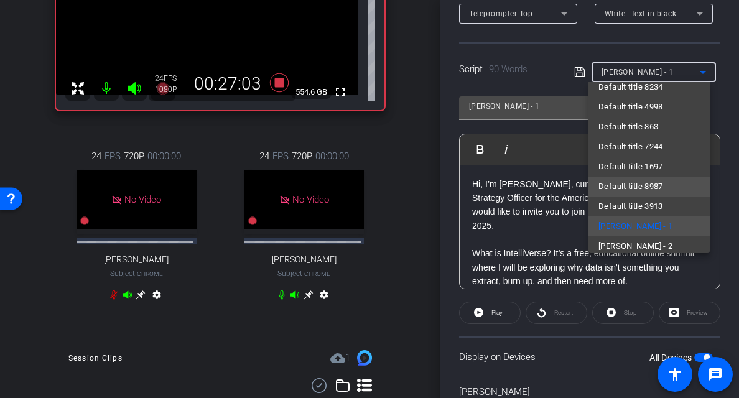
scroll to position [4455, 0]
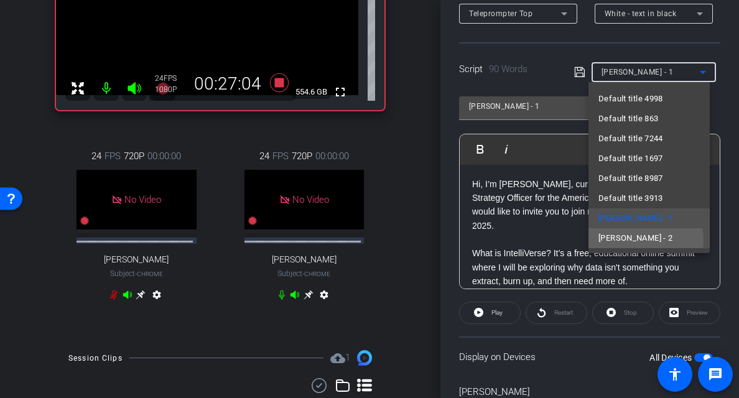
click at [625, 241] on span "[PERSON_NAME] - 2" at bounding box center [635, 238] width 74 height 15
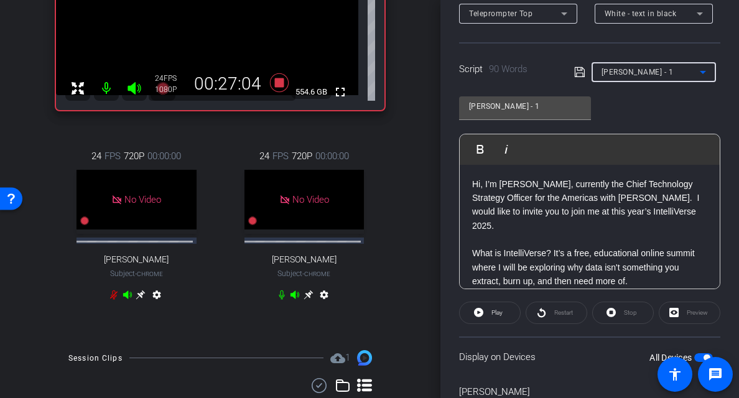
type input "[PERSON_NAME] - 2"
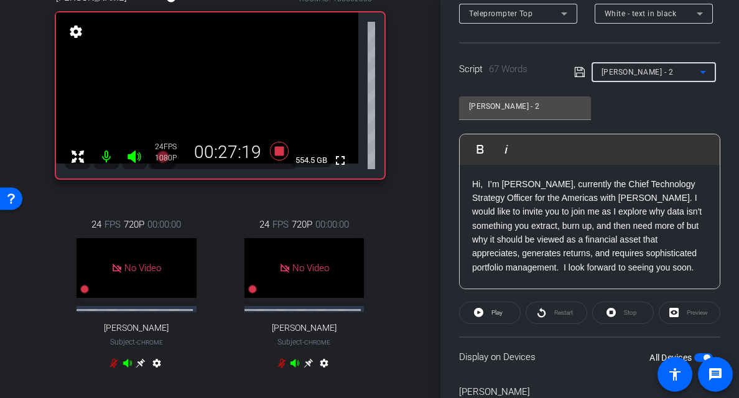
scroll to position [115, 0]
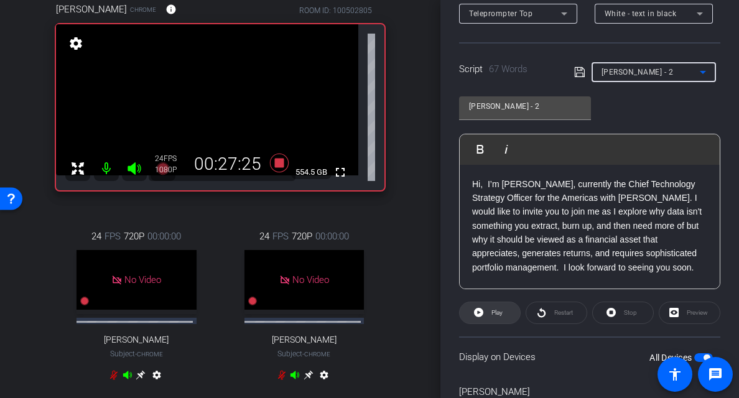
click at [472, 310] on span at bounding box center [490, 313] width 60 height 30
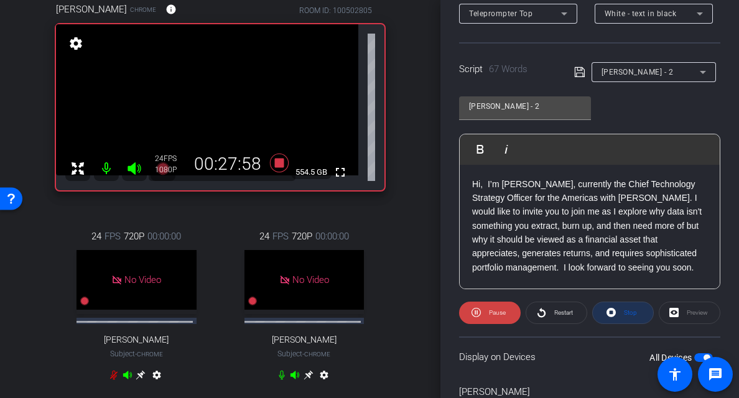
click at [606, 309] on icon at bounding box center [610, 312] width 9 height 9
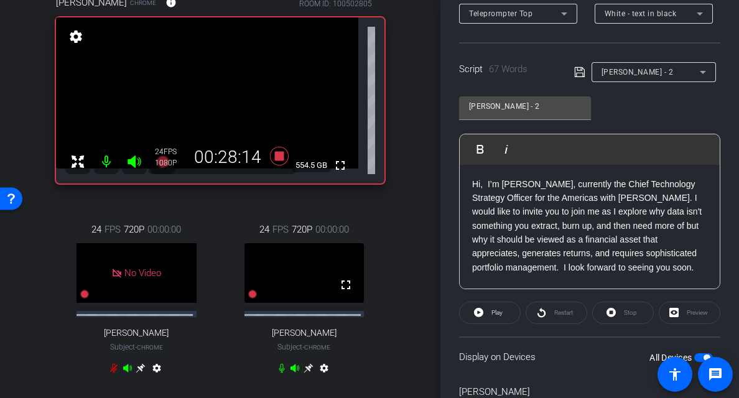
scroll to position [120, 0]
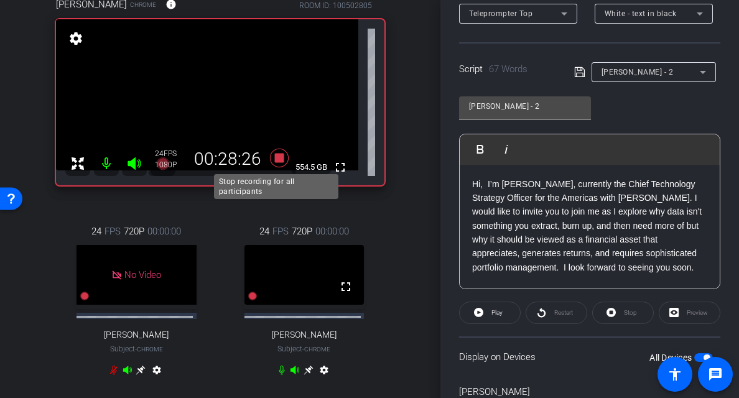
click at [274, 158] on icon at bounding box center [279, 158] width 19 height 19
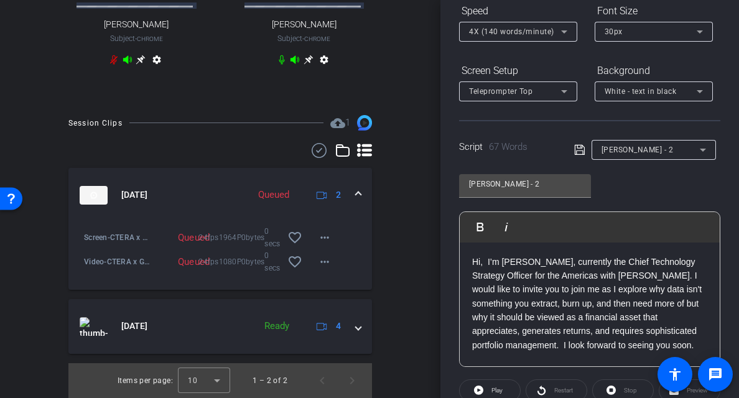
scroll to position [0, 0]
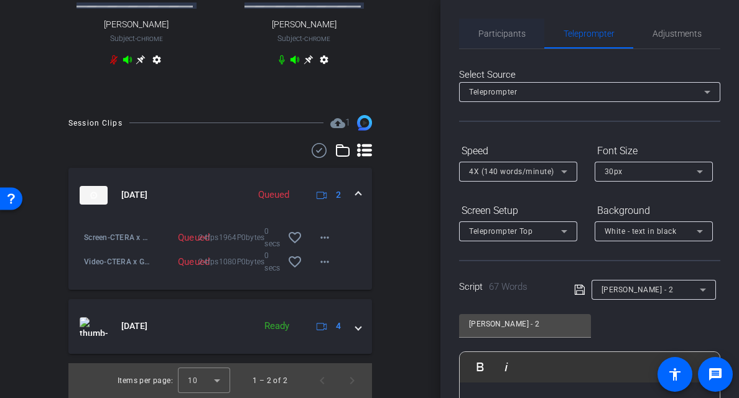
click at [512, 27] on span "Participants" at bounding box center [501, 34] width 47 height 30
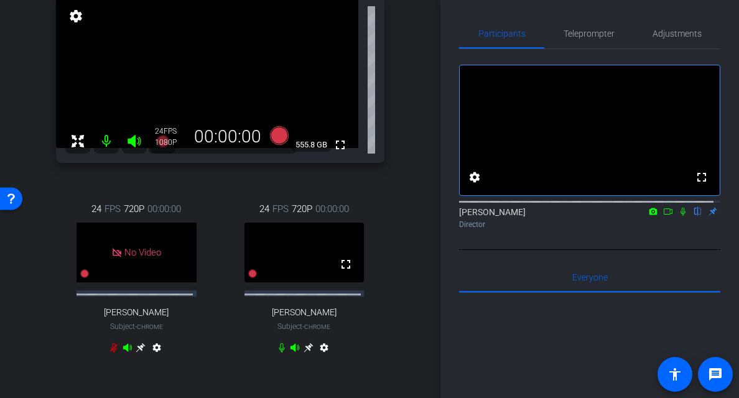
scroll to position [142, 0]
click at [680, 216] on icon at bounding box center [682, 212] width 5 height 8
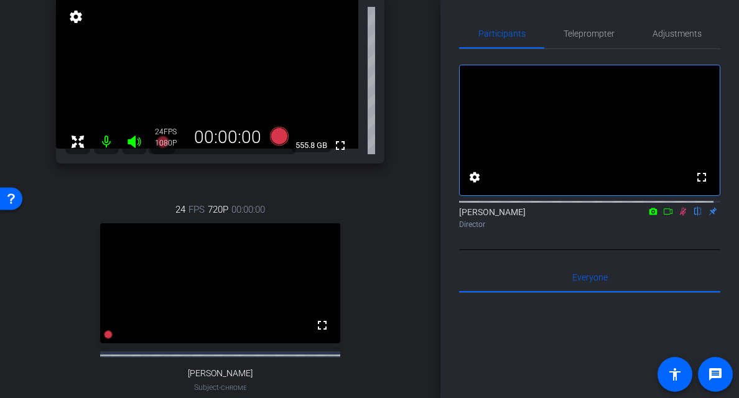
click at [663, 216] on icon at bounding box center [668, 211] width 10 height 9
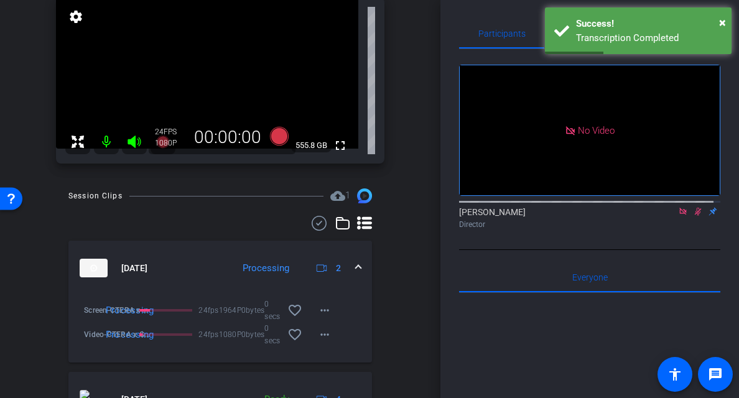
scroll to position [183, 0]
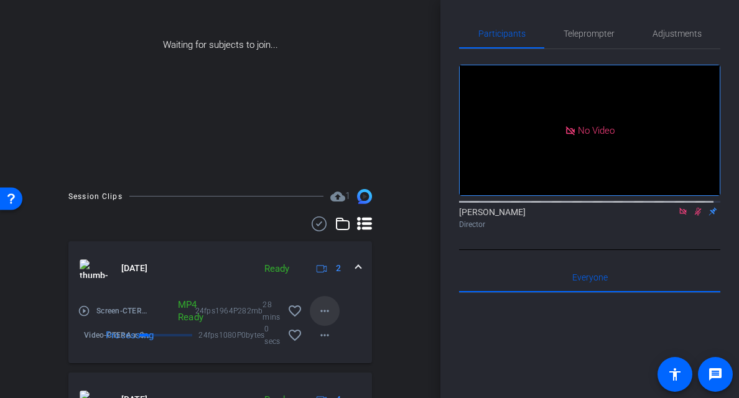
click at [319, 311] on mat-icon "more_horiz" at bounding box center [324, 310] width 15 height 15
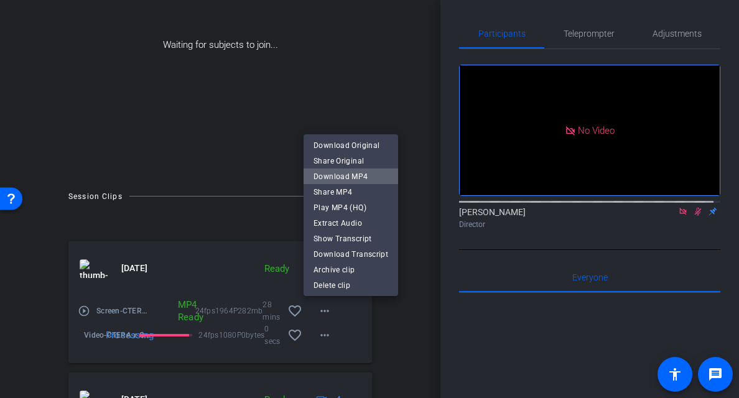
click at [353, 175] on span "Download MP4" at bounding box center [350, 176] width 75 height 15
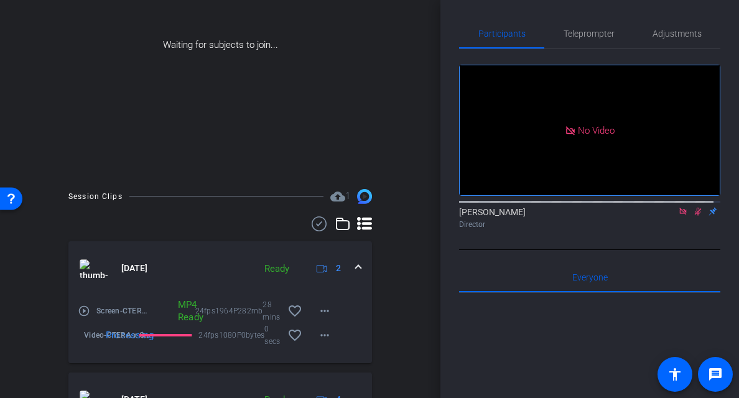
click at [399, 341] on div "Session Clips cloud_upload 1 [DATE] Ready 2 play_circle_outline Screen-CTERA x …" at bounding box center [220, 330] width 378 height 282
